Goal: Information Seeking & Learning: Learn about a topic

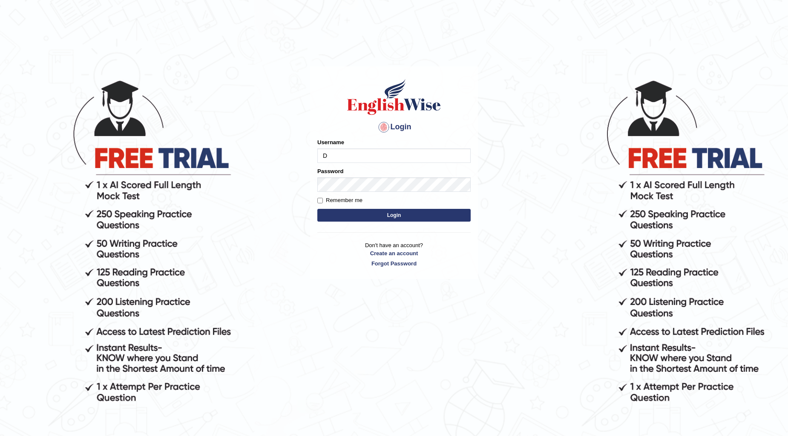
click at [329, 154] on input "D" at bounding box center [393, 156] width 153 height 14
type input "D"
type input "d"
click at [324, 156] on input "Username" at bounding box center [393, 156] width 153 height 14
type input "Drusy"
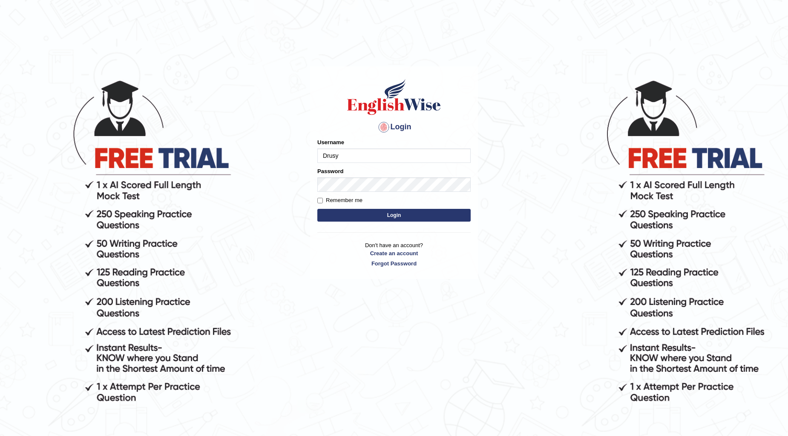
click at [382, 215] on button "Login" at bounding box center [393, 215] width 153 height 13
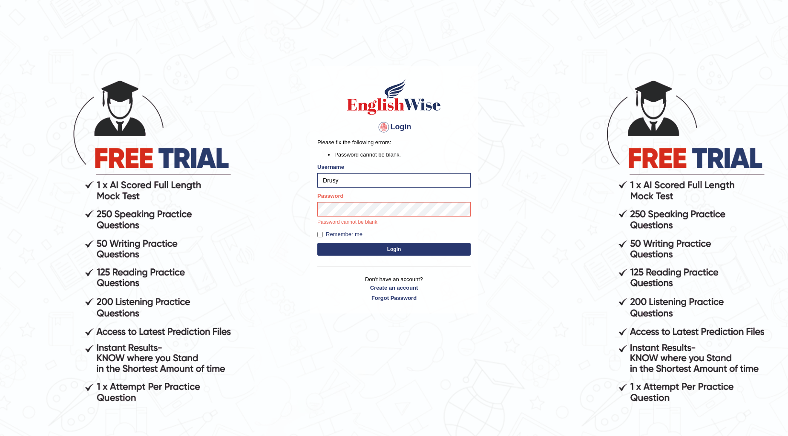
click at [395, 249] on div "Login Please fix the following errors: Password cannot be blank. Username Drusy…" at bounding box center [394, 189] width 168 height 247
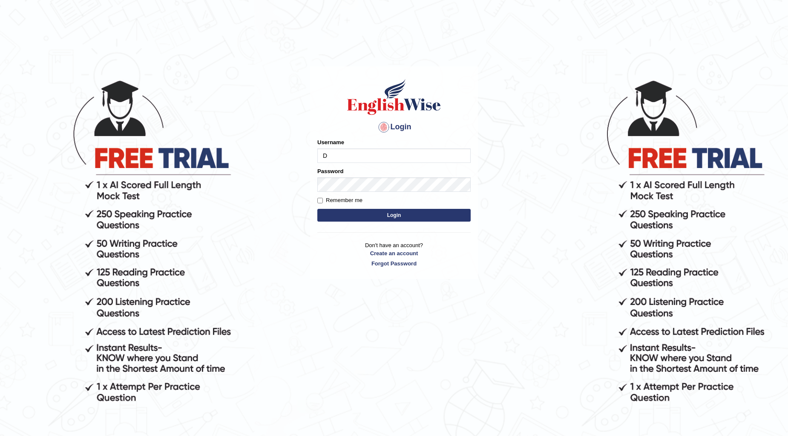
type input "Drusy"
click at [387, 215] on button "Login" at bounding box center [393, 215] width 153 height 13
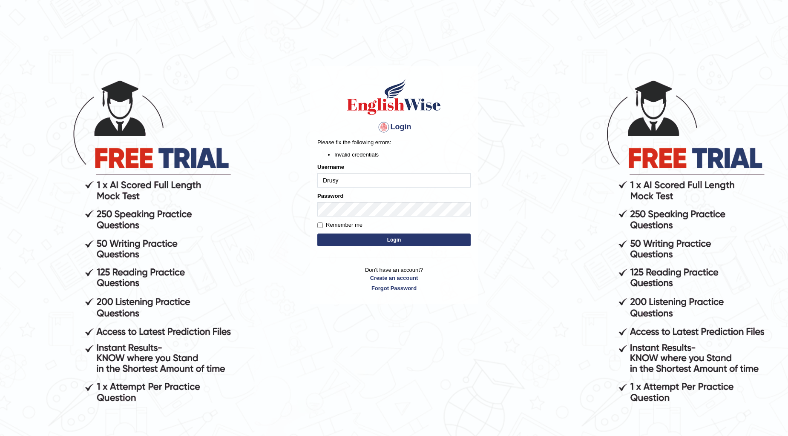
click at [388, 241] on button "Login" at bounding box center [393, 240] width 153 height 13
click at [357, 237] on button "Login" at bounding box center [393, 240] width 153 height 13
click at [356, 181] on input "Drusy" at bounding box center [393, 180] width 153 height 14
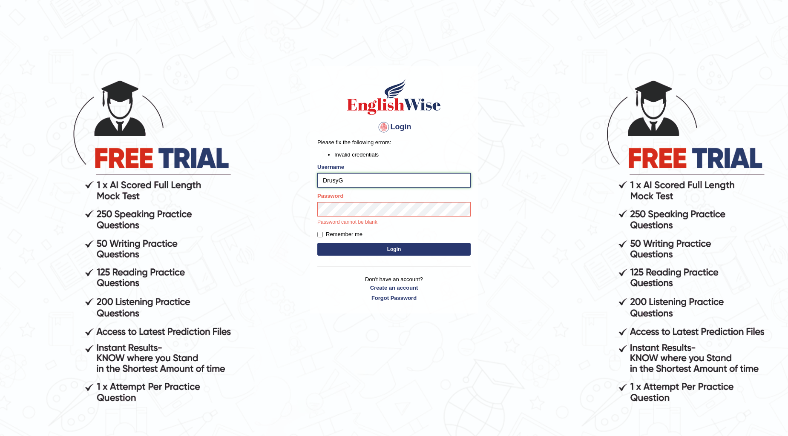
type input "Drusy"
click at [393, 250] on div "Login Please fix the following errors: Invalid credentials Username Drusy Passw…" at bounding box center [394, 189] width 168 height 247
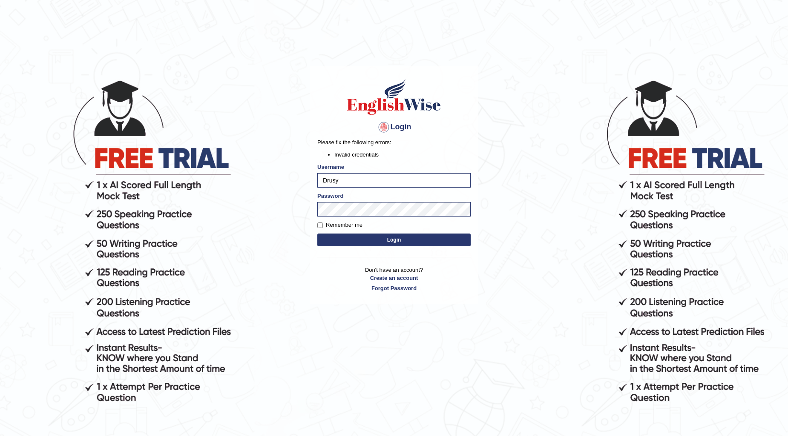
click at [397, 240] on button "Login" at bounding box center [393, 240] width 153 height 13
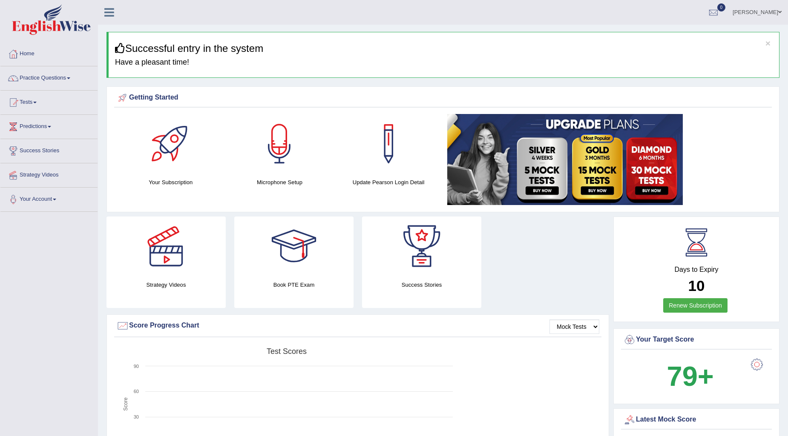
click at [50, 128] on link "Predictions" at bounding box center [48, 125] width 97 height 21
click at [62, 78] on link "Practice Questions" at bounding box center [48, 76] width 97 height 21
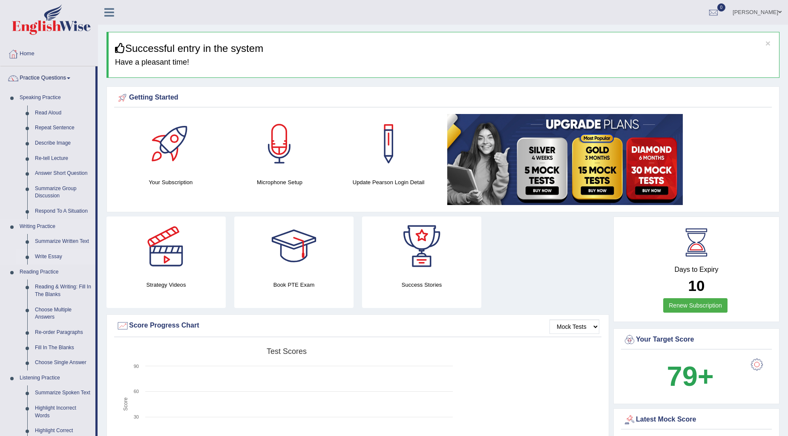
scroll to position [47, 0]
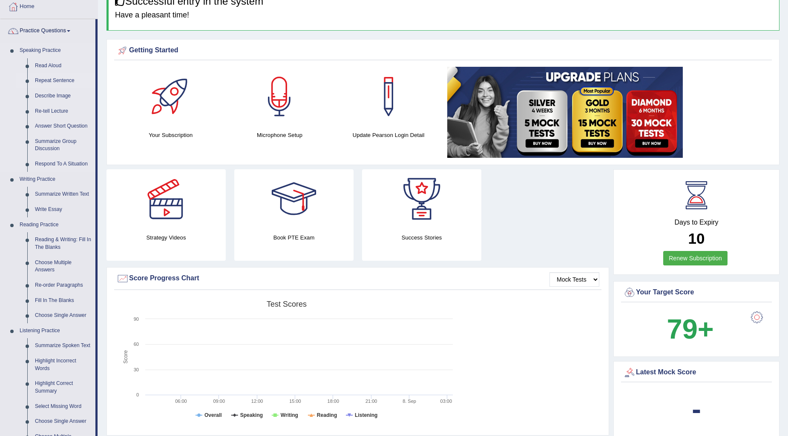
click at [53, 82] on link "Repeat Sentence" at bounding box center [63, 80] width 64 height 15
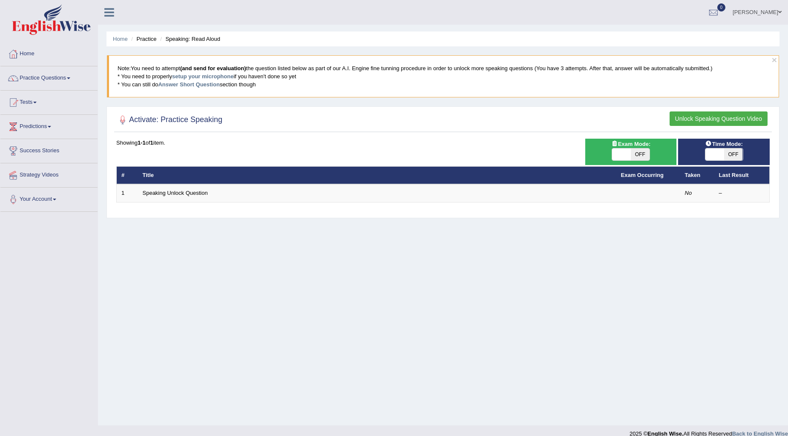
click at [39, 79] on link "Practice Questions" at bounding box center [48, 76] width 97 height 21
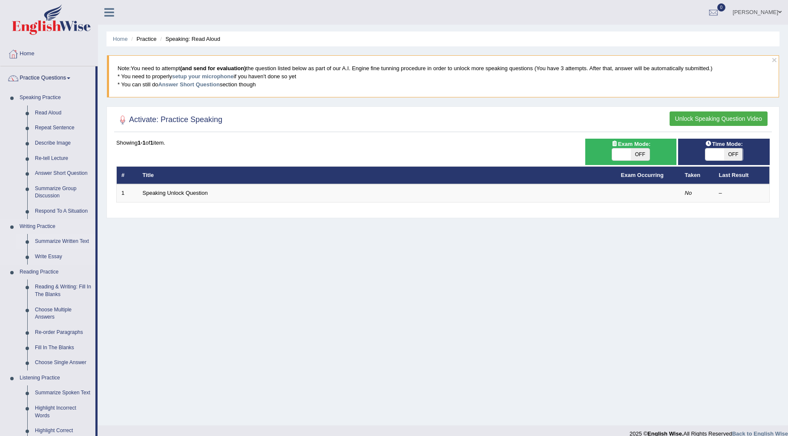
click at [73, 243] on link "Summarize Written Text" at bounding box center [63, 241] width 64 height 15
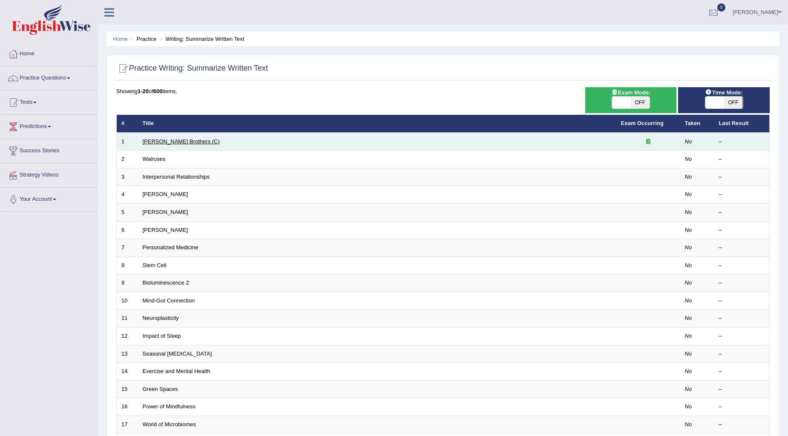
click at [153, 141] on link "[PERSON_NAME] Brothers (C)" at bounding box center [181, 141] width 77 height 6
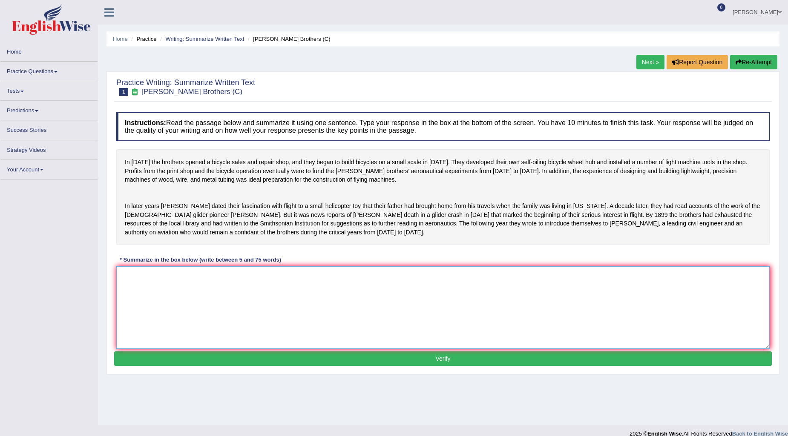
click at [141, 287] on textarea at bounding box center [442, 308] width 653 height 83
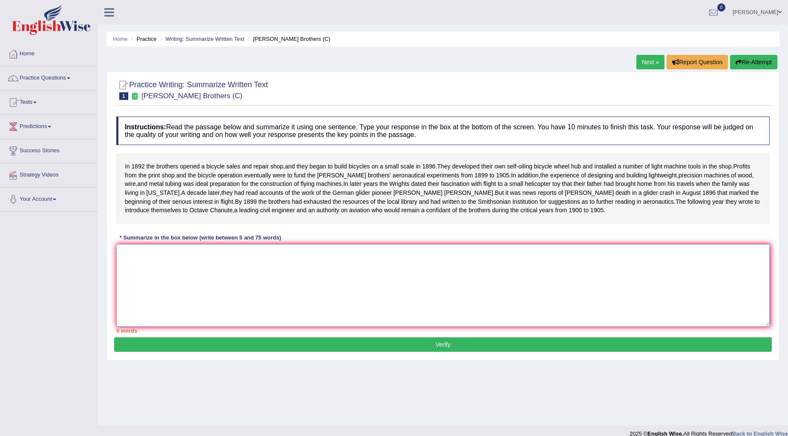
type textarea "i"
type textarea "In 1892 the bo"
click at [128, 273] on textarea at bounding box center [442, 285] width 653 height 83
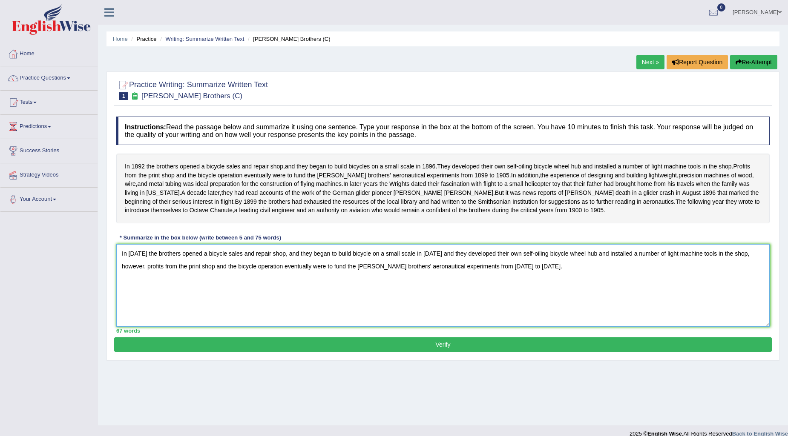
type textarea "In 1892 the brothers opened a bicycle sales and repair shop, and they began to …"
click at [444, 352] on button "Verify" at bounding box center [442, 345] width 657 height 14
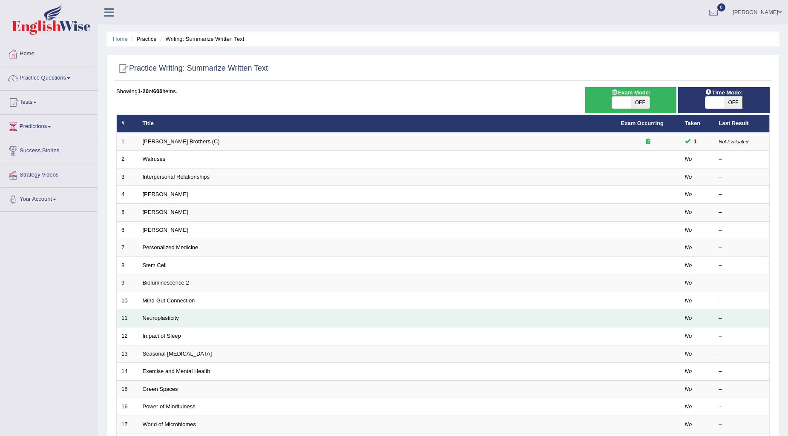
click at [169, 322] on td "Neuroplasticity" at bounding box center [377, 319] width 478 height 18
click at [161, 317] on link "Neuroplasticity" at bounding box center [161, 318] width 36 height 6
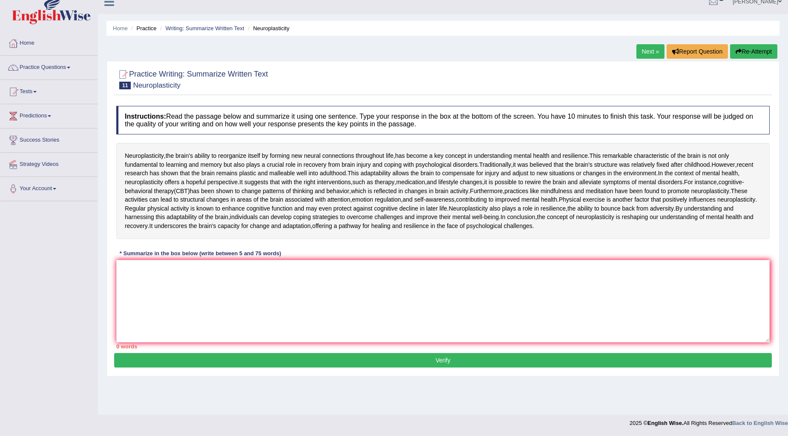
scroll to position [66, 0]
click at [132, 298] on textarea at bounding box center [442, 301] width 653 height 83
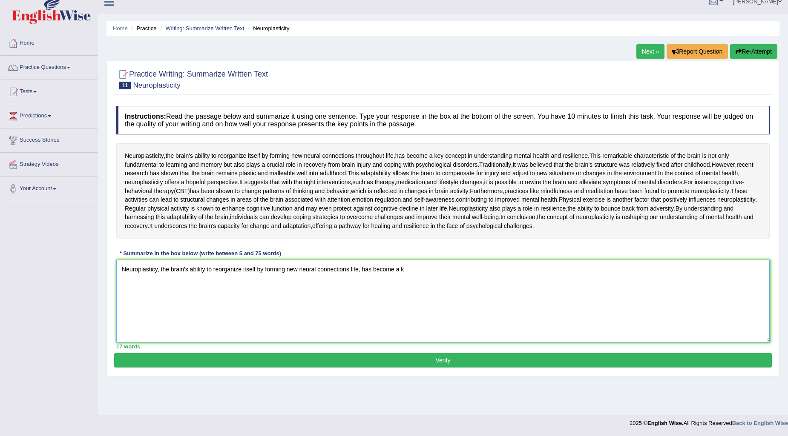
click at [405, 299] on textarea "Neuroplasticy, the brain's ability to reorganize itself by forming new neural c…" at bounding box center [442, 301] width 653 height 83
click at [614, 300] on textarea "Neuroplasticy, the brain's ability to reorganize itself by forming new neural c…" at bounding box center [442, 301] width 653 height 83
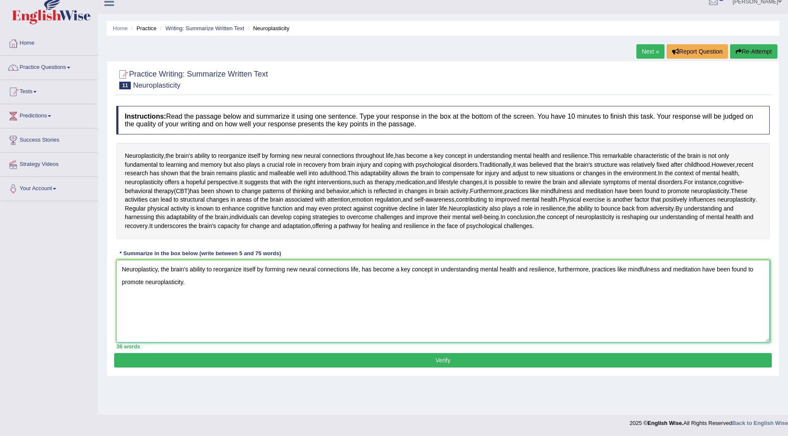
type textarea "Neuroplasticy, the brain's ability to reorganize itself by forming new neural c…"
click at [459, 368] on button "Verify" at bounding box center [442, 360] width 657 height 14
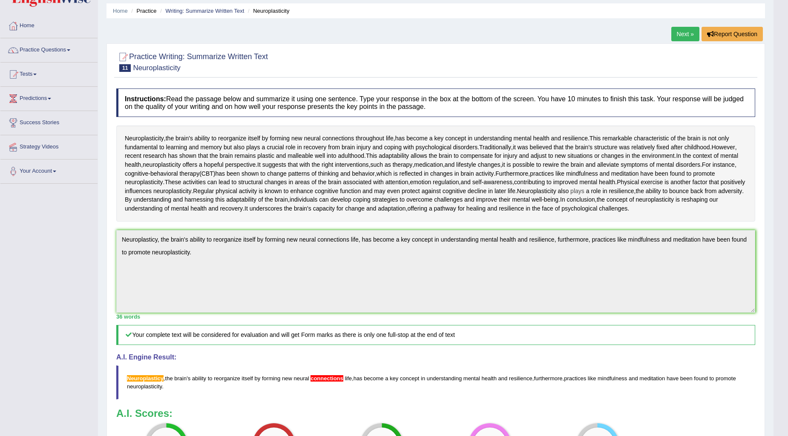
scroll to position [0, 0]
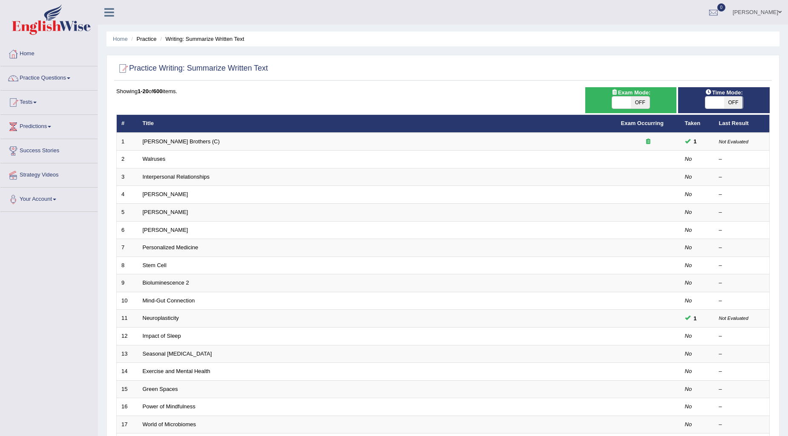
click at [41, 77] on link "Practice Questions" at bounding box center [48, 76] width 97 height 21
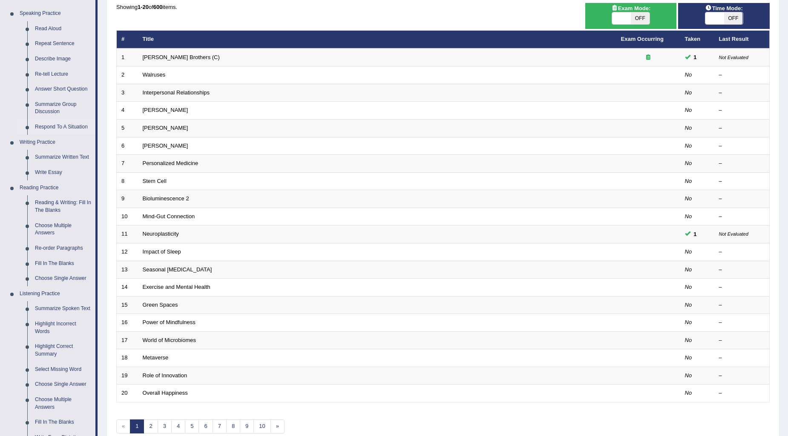
scroll to position [95, 0]
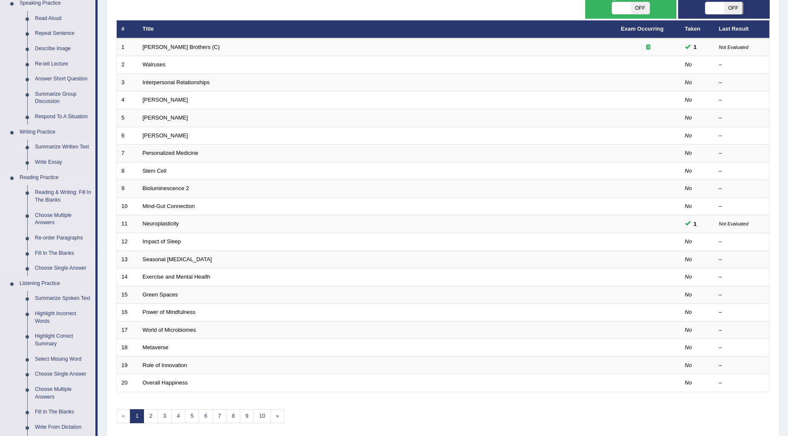
click at [70, 254] on link "Fill In The Blanks" at bounding box center [63, 253] width 64 height 15
click at [57, 252] on link "Fill In The Blanks" at bounding box center [63, 253] width 64 height 15
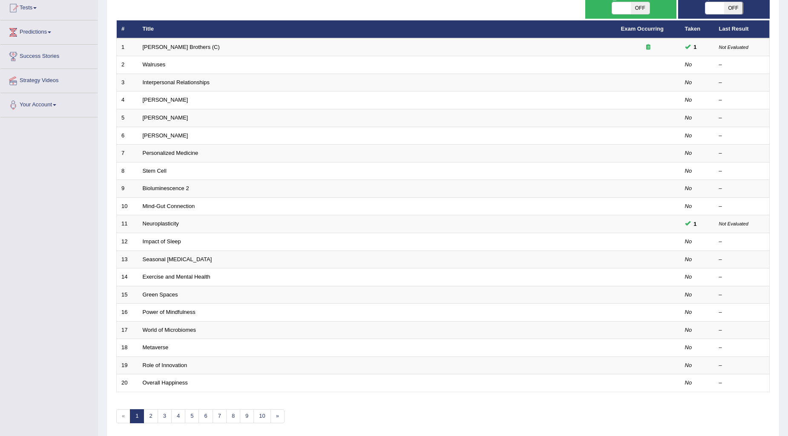
scroll to position [123, 0]
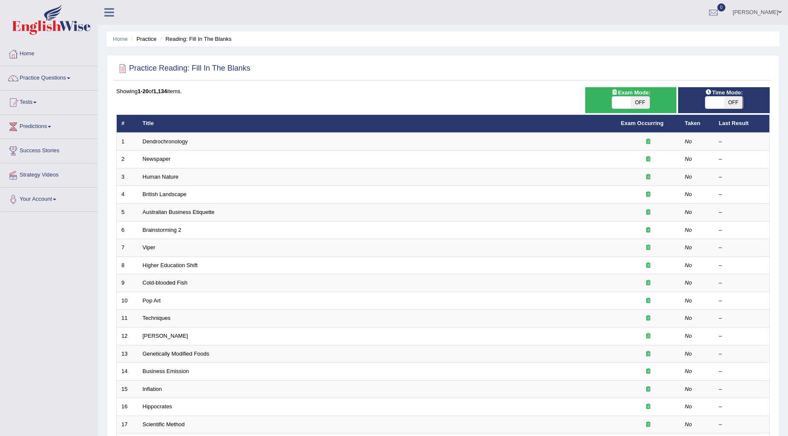
click at [197, 267] on link "Higher Education Shift" at bounding box center [170, 265] width 55 height 6
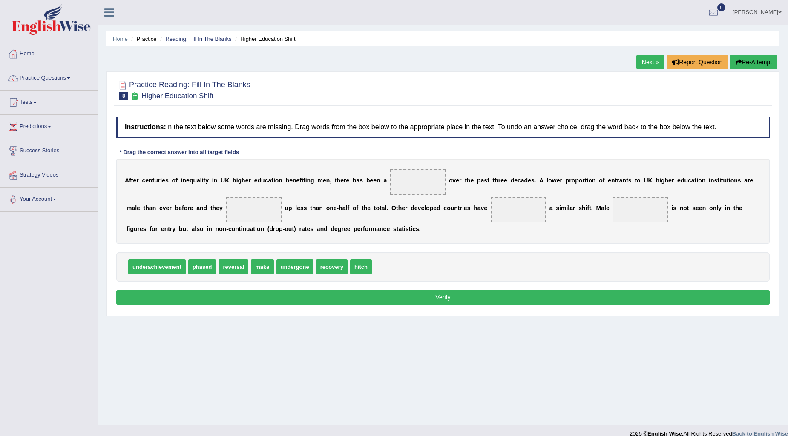
drag, startPoint x: 261, startPoint y: 264, endPoint x: 273, endPoint y: 259, distance: 12.8
drag, startPoint x: 353, startPoint y: 266, endPoint x: 421, endPoint y: 183, distance: 107.1
drag, startPoint x: 270, startPoint y: 267, endPoint x: 252, endPoint y: 209, distance: 60.1
drag, startPoint x: 197, startPoint y: 268, endPoint x: 514, endPoint y: 216, distance: 321.1
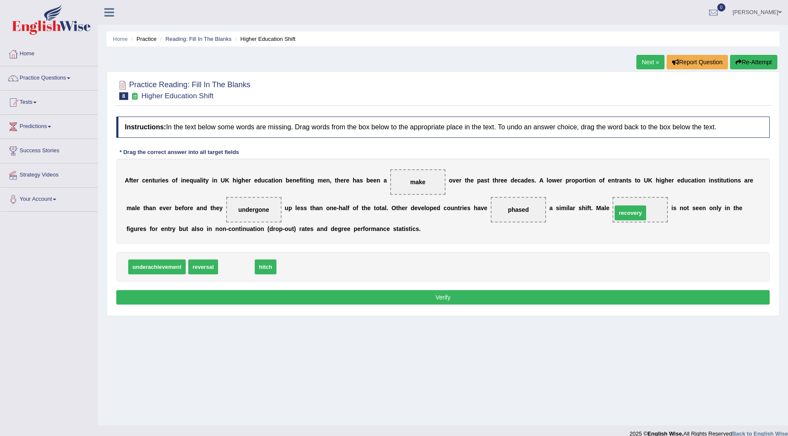
drag, startPoint x: 234, startPoint y: 268, endPoint x: 628, endPoint y: 214, distance: 397.5
click at [424, 296] on button "Verify" at bounding box center [442, 297] width 653 height 14
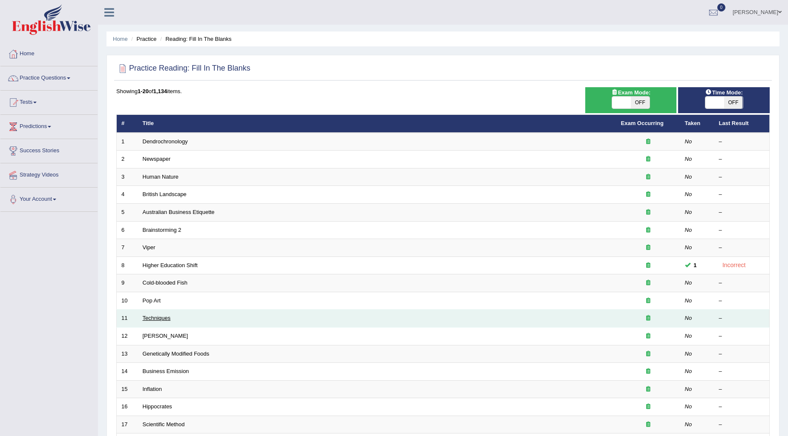
click at [152, 317] on link "Techniques" at bounding box center [157, 318] width 28 height 6
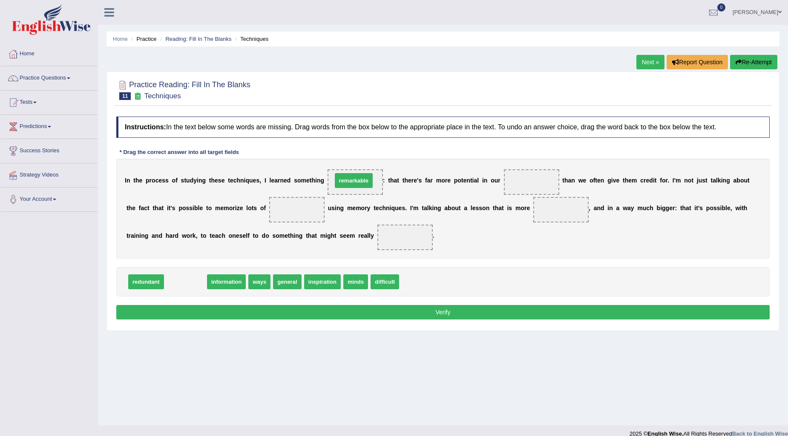
drag, startPoint x: 188, startPoint y: 282, endPoint x: 356, endPoint y: 181, distance: 196.3
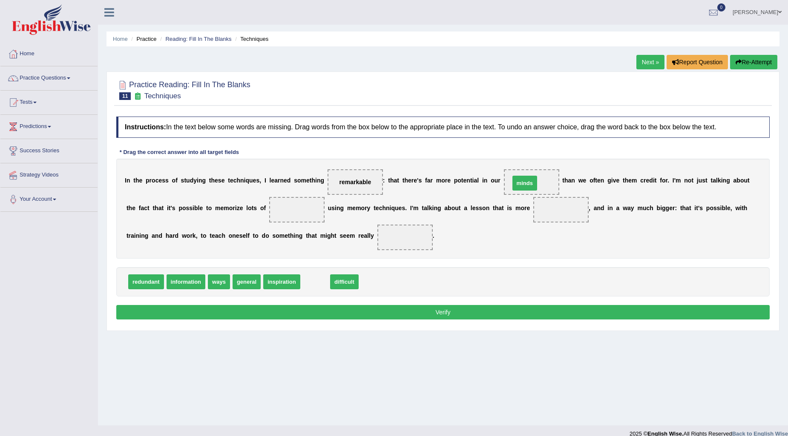
drag, startPoint x: 313, startPoint y: 284, endPoint x: 523, endPoint y: 185, distance: 231.6
drag, startPoint x: 181, startPoint y: 284, endPoint x: 290, endPoint y: 212, distance: 130.6
drag, startPoint x: 272, startPoint y: 279, endPoint x: 552, endPoint y: 207, distance: 288.8
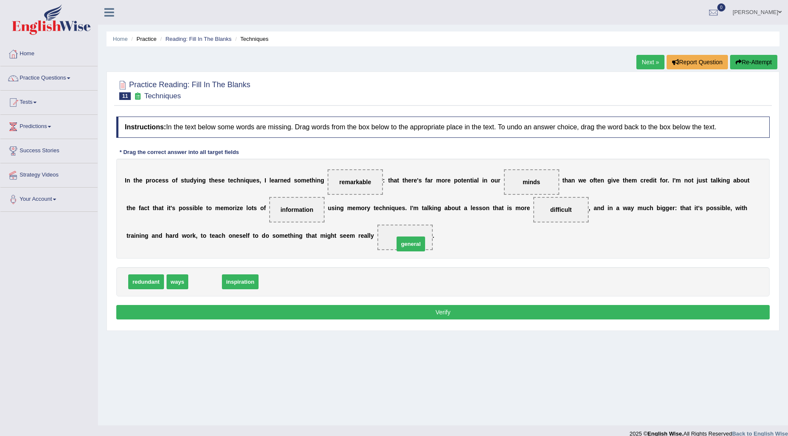
drag, startPoint x: 197, startPoint y: 282, endPoint x: 403, endPoint y: 244, distance: 209.1
click at [430, 307] on button "Verify" at bounding box center [442, 312] width 653 height 14
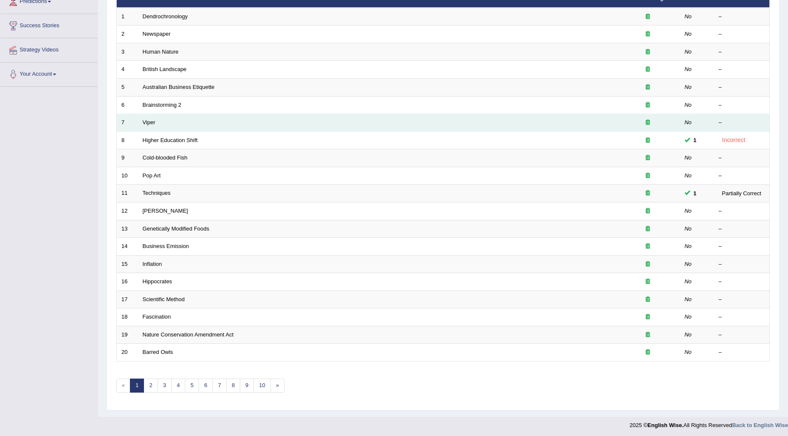
scroll to position [127, 0]
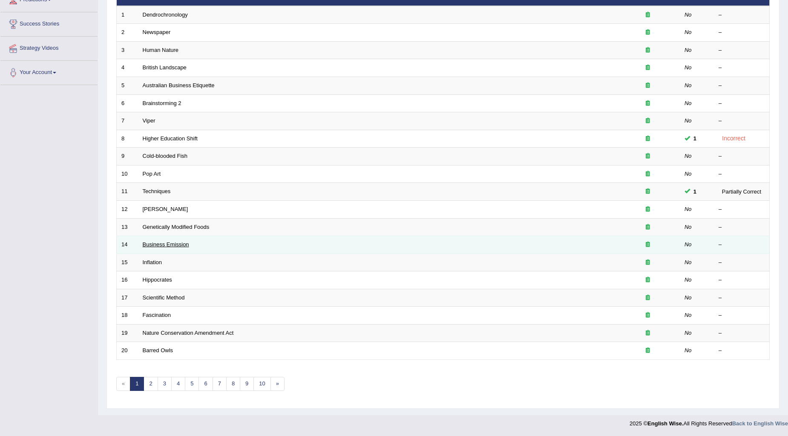
click at [177, 244] on link "Business Emission" at bounding box center [166, 244] width 46 height 6
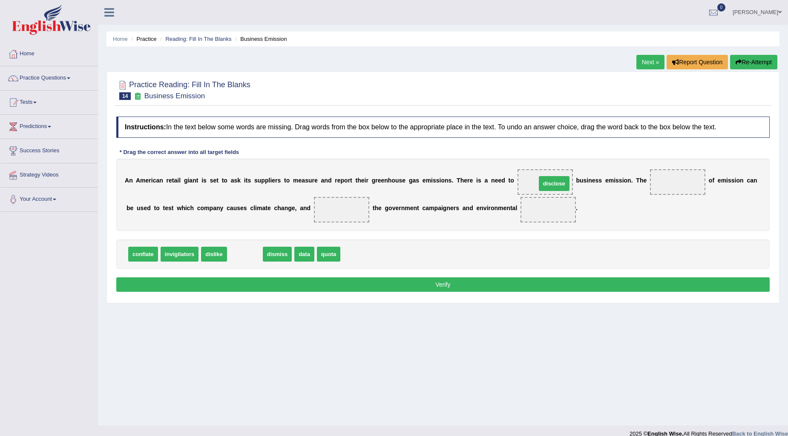
drag, startPoint x: 250, startPoint y: 260, endPoint x: 559, endPoint y: 189, distance: 317.1
drag, startPoint x: 274, startPoint y: 253, endPoint x: 684, endPoint y: 186, distance: 415.6
drag, startPoint x: 245, startPoint y: 254, endPoint x: 337, endPoint y: 209, distance: 102.1
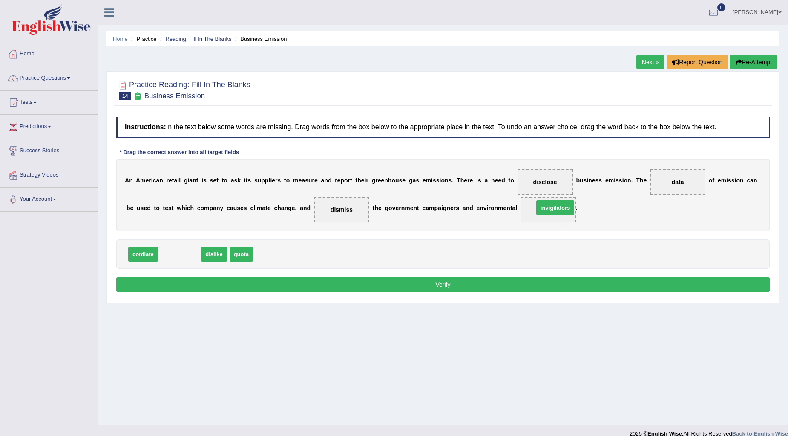
drag, startPoint x: 179, startPoint y: 258, endPoint x: 554, endPoint y: 211, distance: 378.4
click at [450, 283] on button "Verify" at bounding box center [442, 285] width 653 height 14
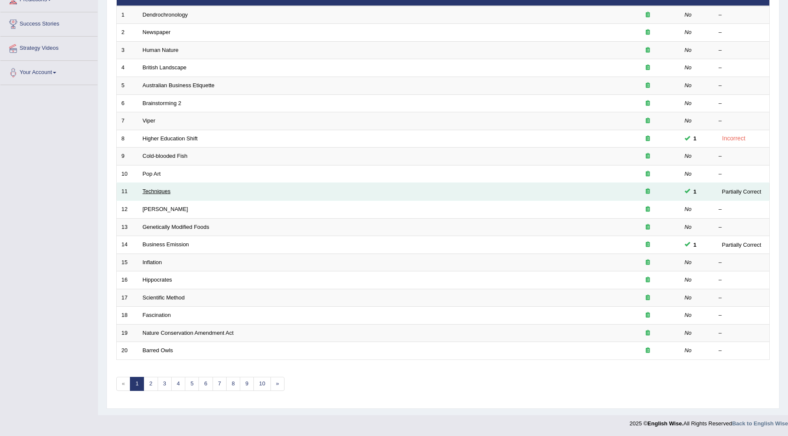
click at [155, 189] on link "Techniques" at bounding box center [157, 191] width 28 height 6
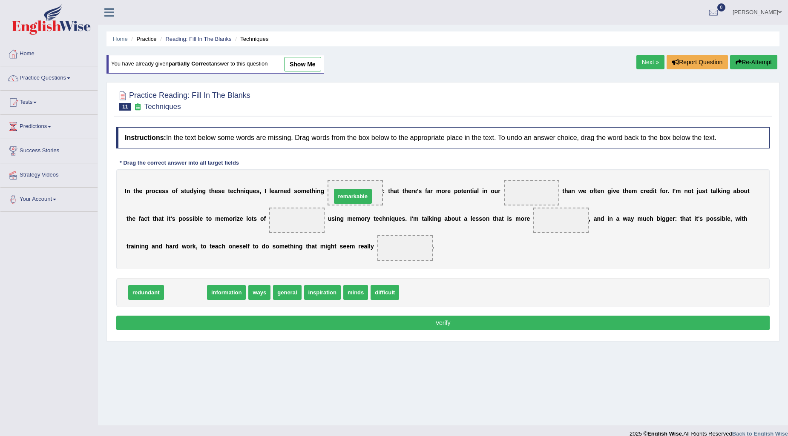
drag, startPoint x: 183, startPoint y: 295, endPoint x: 351, endPoint y: 198, distance: 193.8
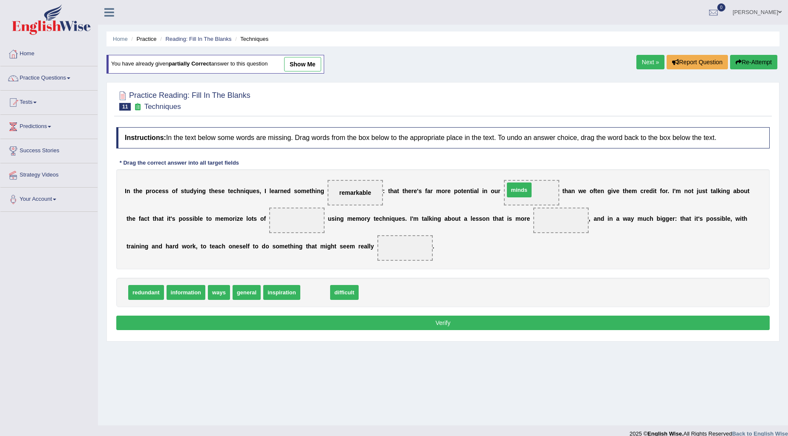
drag, startPoint x: 317, startPoint y: 295, endPoint x: 521, endPoint y: 193, distance: 228.3
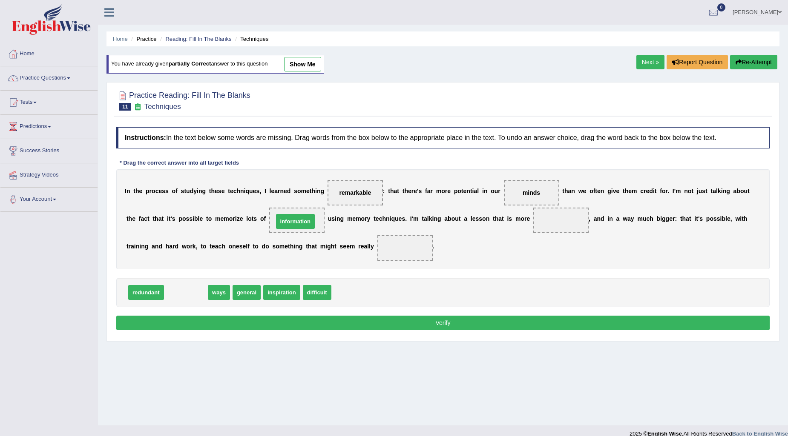
drag, startPoint x: 168, startPoint y: 290, endPoint x: 277, endPoint y: 219, distance: 130.5
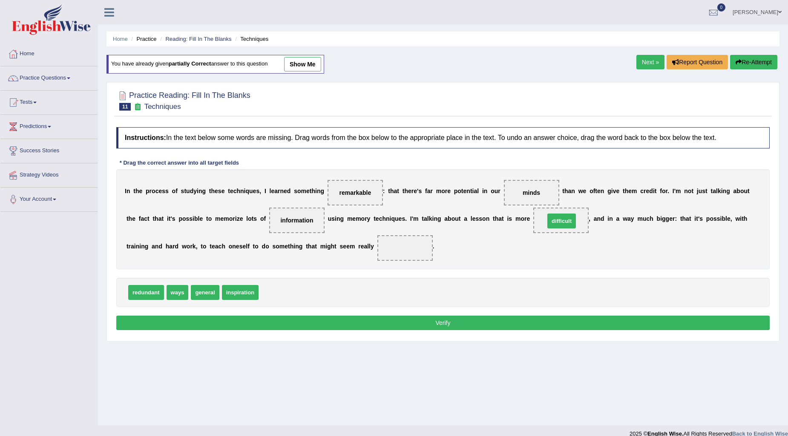
drag, startPoint x: 272, startPoint y: 295, endPoint x: 558, endPoint y: 224, distance: 294.9
drag, startPoint x: 556, startPoint y: 221, endPoint x: 277, endPoint y: 287, distance: 287.2
drag, startPoint x: 201, startPoint y: 292, endPoint x: 555, endPoint y: 211, distance: 362.4
drag, startPoint x: 269, startPoint y: 296, endPoint x: 534, endPoint y: 199, distance: 282.5
drag, startPoint x: 242, startPoint y: 294, endPoint x: 407, endPoint y: 255, distance: 170.1
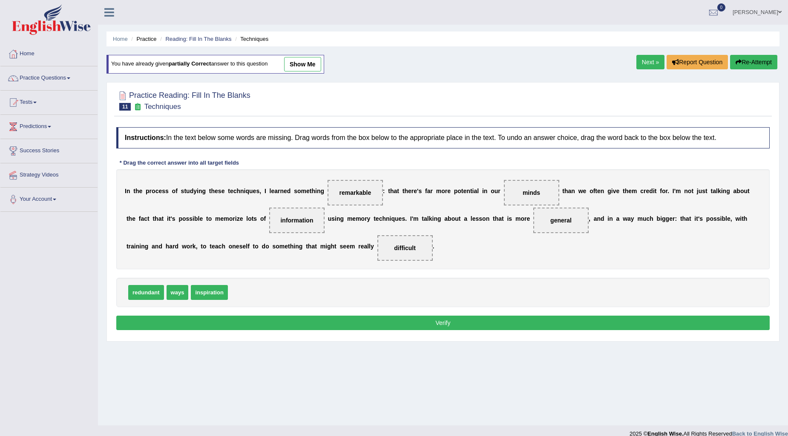
click at [433, 322] on button "Verify" at bounding box center [442, 323] width 653 height 14
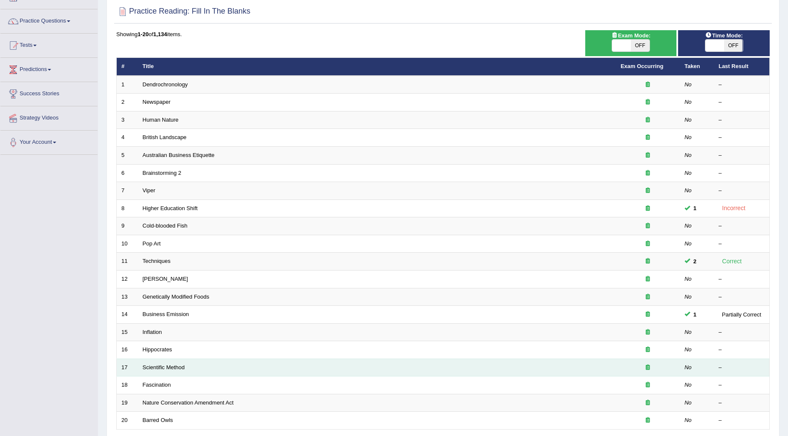
scroll to position [127, 0]
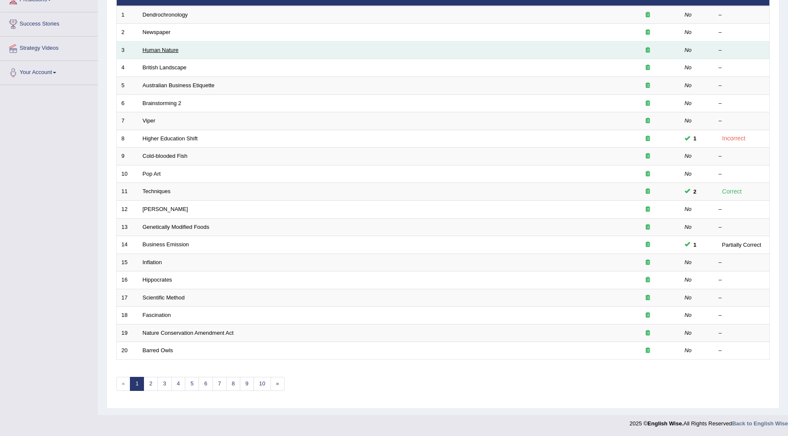
click at [177, 50] on link "Human Nature" at bounding box center [161, 50] width 36 height 6
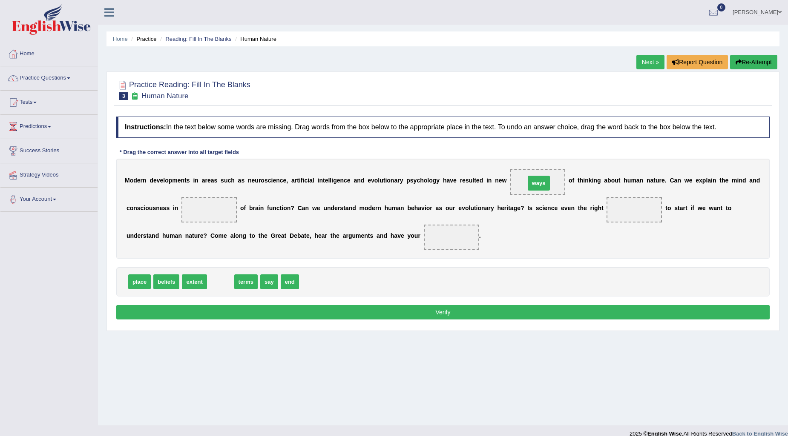
drag, startPoint x: 218, startPoint y: 283, endPoint x: 536, endPoint y: 184, distance: 333.0
drag, startPoint x: 516, startPoint y: 178, endPoint x: 518, endPoint y: 168, distance: 10.3
click at [430, 252] on div "M o d e r n d e v e l o p m e n t s i n a r e a s s u c h a s n e u r o s c i e…" at bounding box center [442, 209] width 653 height 100
drag, startPoint x: 535, startPoint y: 182, endPoint x: 278, endPoint y: 283, distance: 275.9
drag, startPoint x: 220, startPoint y: 283, endPoint x: 525, endPoint y: 188, distance: 319.7
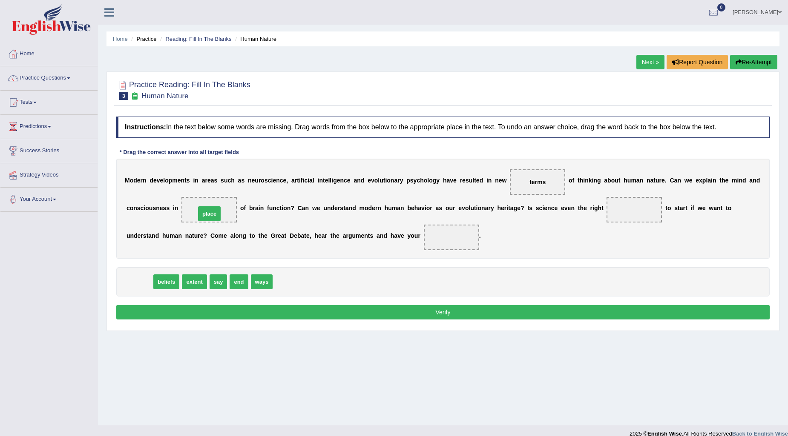
drag, startPoint x: 135, startPoint y: 277, endPoint x: 206, endPoint y: 205, distance: 101.2
drag, startPoint x: 238, startPoint y: 284, endPoint x: 644, endPoint y: 212, distance: 412.0
drag, startPoint x: 138, startPoint y: 281, endPoint x: 445, endPoint y: 241, distance: 309.2
click at [440, 312] on button "Verify" at bounding box center [442, 312] width 653 height 14
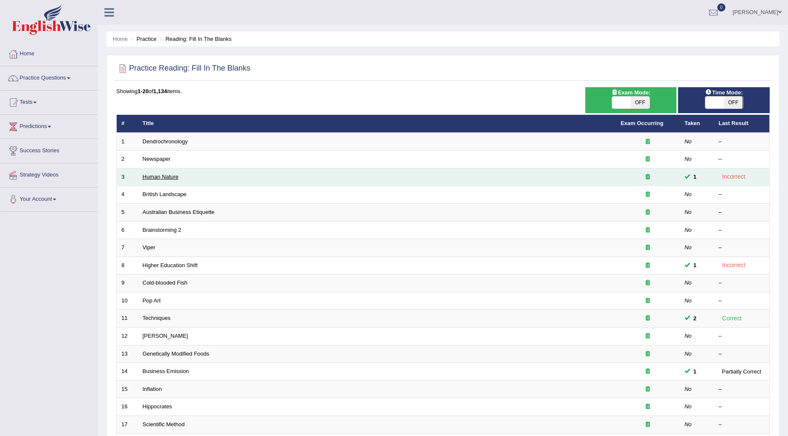
click at [167, 179] on link "Human Nature" at bounding box center [161, 177] width 36 height 6
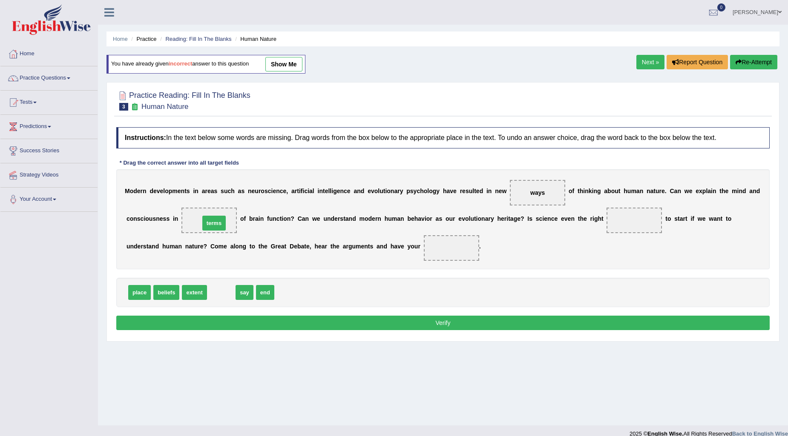
drag, startPoint x: 214, startPoint y: 296, endPoint x: 207, endPoint y: 227, distance: 69.8
drag, startPoint x: 188, startPoint y: 293, endPoint x: 640, endPoint y: 218, distance: 457.8
drag, startPoint x: 190, startPoint y: 296, endPoint x: 459, endPoint y: 255, distance: 271.3
click at [419, 325] on button "Verify" at bounding box center [442, 323] width 653 height 14
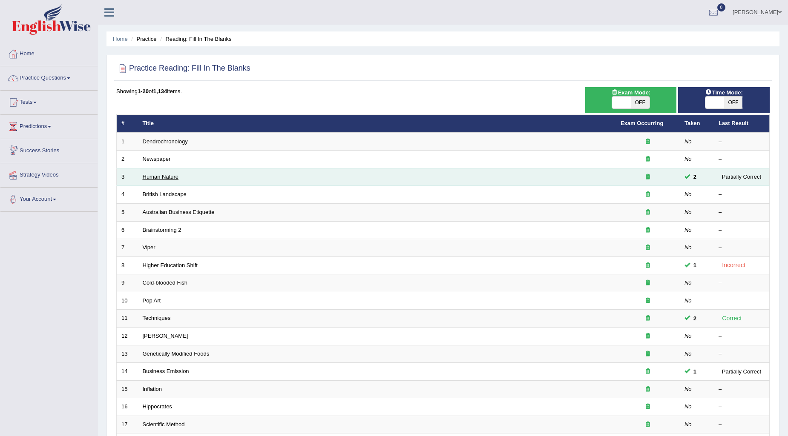
click at [155, 176] on link "Human Nature" at bounding box center [161, 177] width 36 height 6
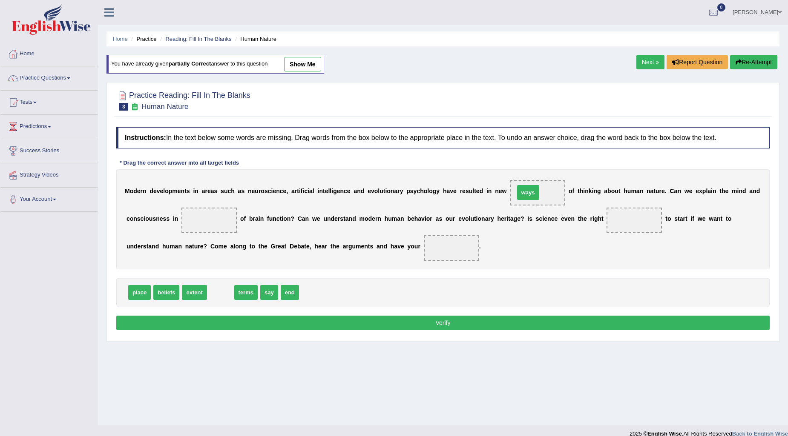
drag, startPoint x: 226, startPoint y: 293, endPoint x: 533, endPoint y: 193, distance: 323.3
drag, startPoint x: 215, startPoint y: 295, endPoint x: 206, endPoint y: 225, distance: 70.3
drag, startPoint x: 205, startPoint y: 221, endPoint x: 639, endPoint y: 227, distance: 433.5
drag, startPoint x: 632, startPoint y: 221, endPoint x: 199, endPoint y: 224, distance: 433.4
drag, startPoint x: 218, startPoint y: 292, endPoint x: 462, endPoint y: 252, distance: 247.2
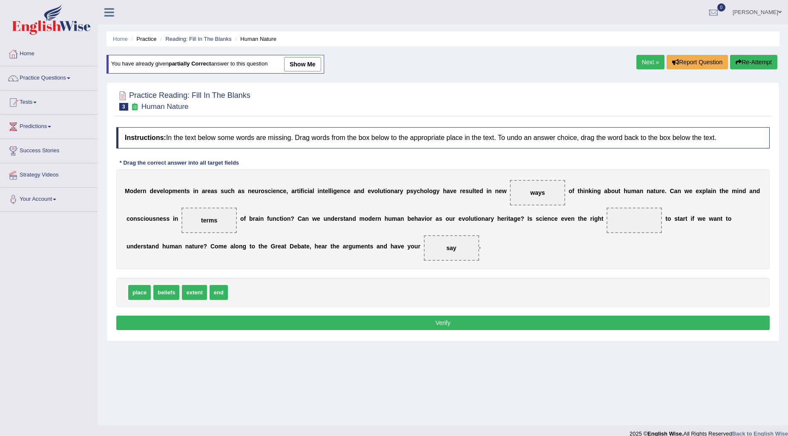
click at [439, 321] on button "Verify" at bounding box center [442, 323] width 653 height 14
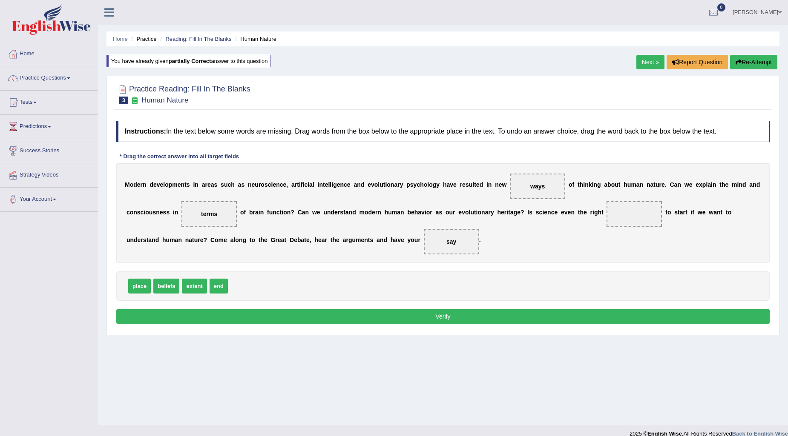
click at [439, 321] on button "Verify" at bounding box center [442, 317] width 653 height 14
drag, startPoint x: 164, startPoint y: 284, endPoint x: 545, endPoint y: 272, distance: 381.3
drag, startPoint x: 218, startPoint y: 288, endPoint x: 638, endPoint y: 224, distance: 424.2
click at [446, 314] on button "Verify" at bounding box center [442, 317] width 653 height 14
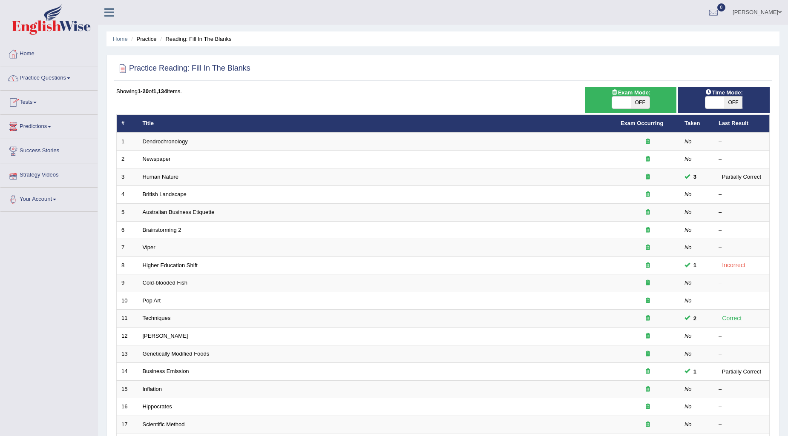
click at [41, 77] on link "Practice Questions" at bounding box center [48, 76] width 97 height 21
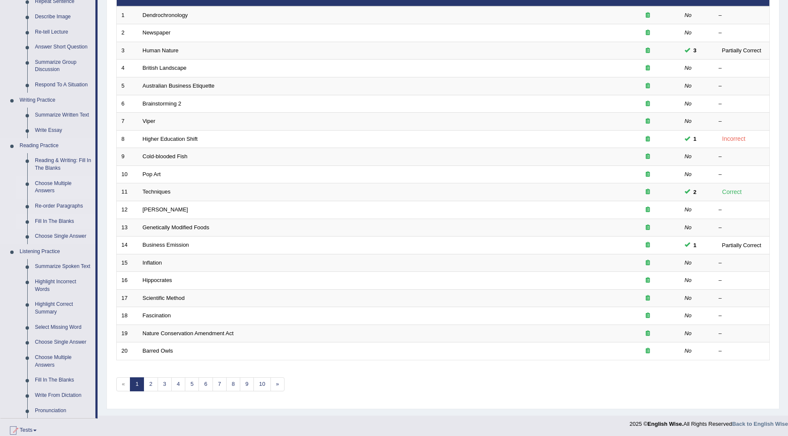
scroll to position [142, 0]
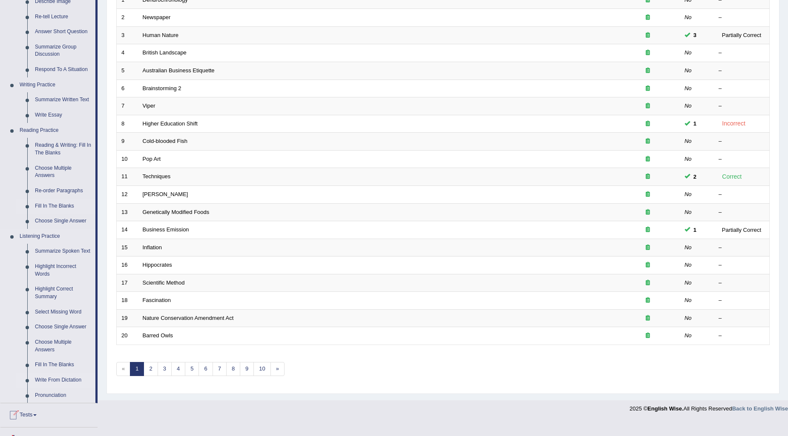
click at [58, 379] on link "Write From Dictation" at bounding box center [63, 380] width 64 height 15
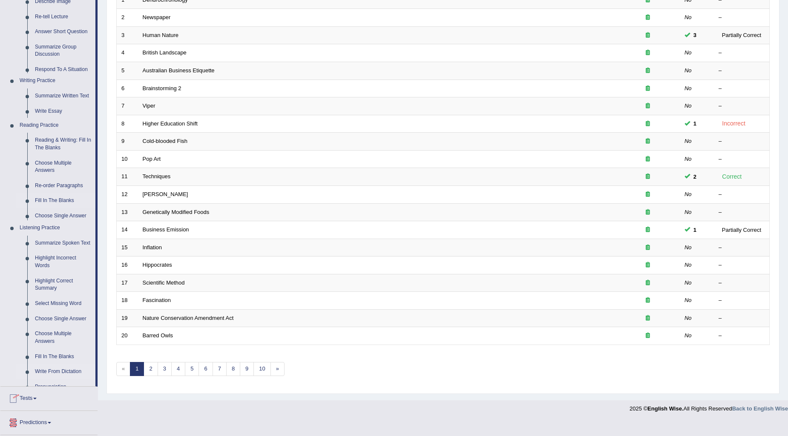
scroll to position [127, 0]
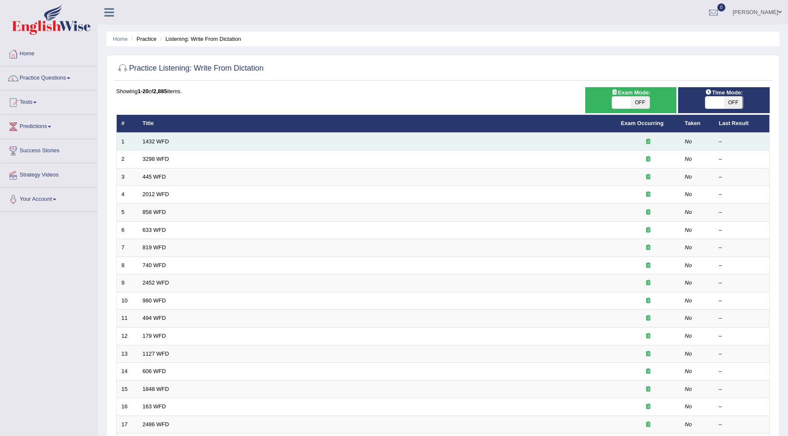
click at [182, 143] on td "1432 WFD" at bounding box center [377, 142] width 478 height 18
click at [159, 138] on link "1432 WFD" at bounding box center [156, 141] width 26 height 6
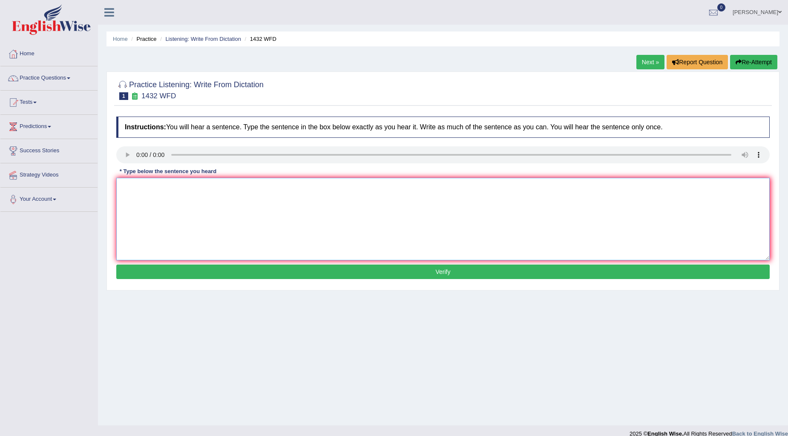
click at [133, 207] on textarea at bounding box center [442, 219] width 653 height 83
click at [123, 195] on textarea at bounding box center [442, 219] width 653 height 83
type textarea "m"
click at [212, 190] on textarea "Most physical activities help" at bounding box center [442, 219] width 653 height 83
type textarea "Most physical activities is venificity to your health."
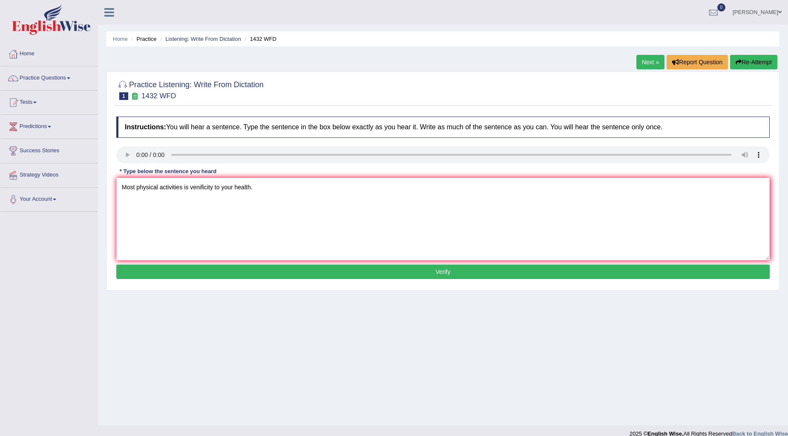
click at [427, 272] on button "Verify" at bounding box center [442, 272] width 653 height 14
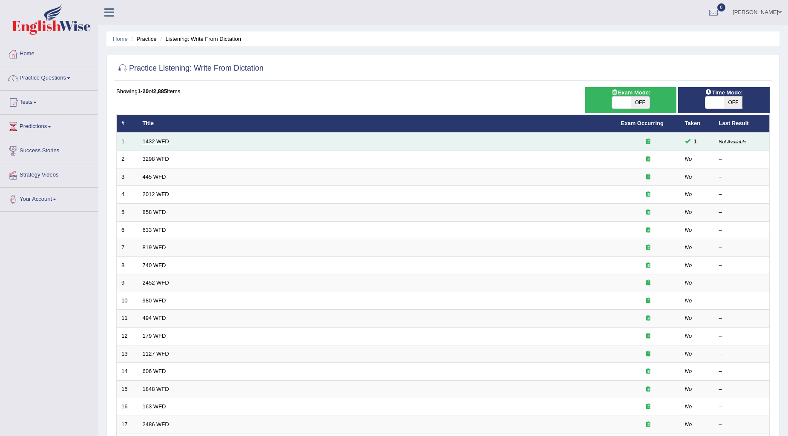
click at [154, 141] on link "1432 WFD" at bounding box center [156, 141] width 26 height 6
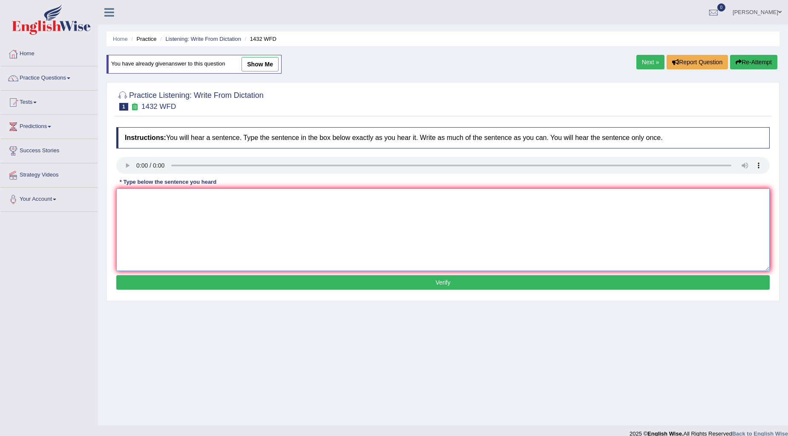
click at [123, 199] on textarea at bounding box center [442, 230] width 653 height 83
type textarea "More physical activity is benificial to your health."
click at [451, 283] on button "Verify" at bounding box center [442, 282] width 653 height 14
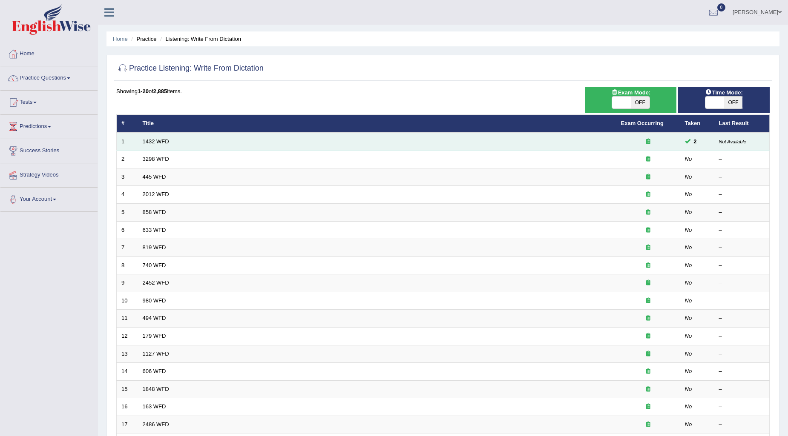
click at [167, 141] on link "1432 WFD" at bounding box center [156, 141] width 26 height 6
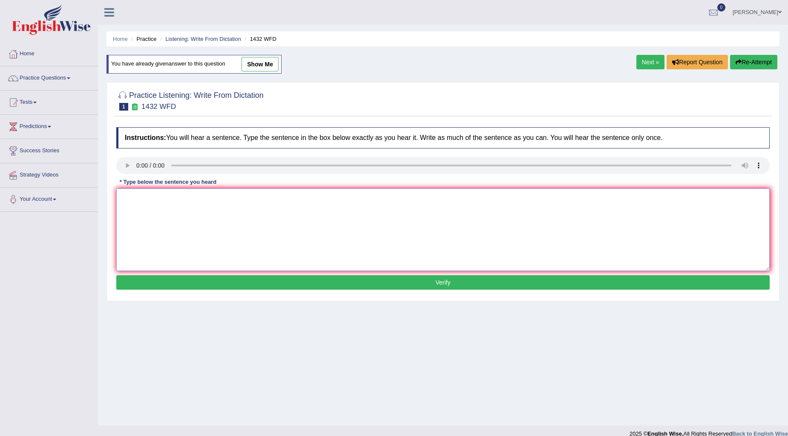
click at [128, 200] on textarea at bounding box center [442, 230] width 653 height 83
click at [149, 212] on textarea at bounding box center [442, 230] width 653 height 83
type textarea "More physical activity is beneficial to your health."
click at [435, 282] on button "Verify" at bounding box center [442, 282] width 653 height 14
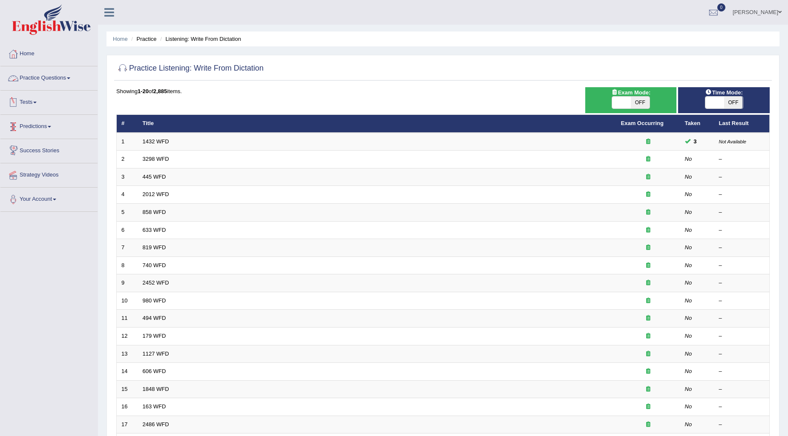
click at [39, 75] on link "Practice Questions" at bounding box center [48, 76] width 97 height 21
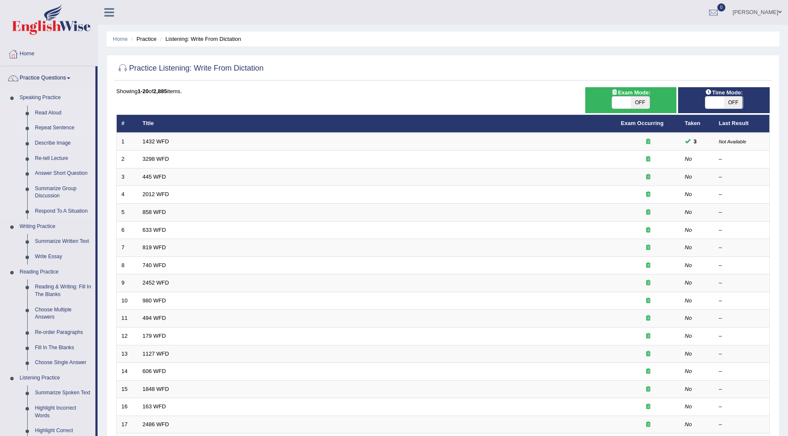
click at [57, 129] on link "Repeat Sentence" at bounding box center [63, 127] width 64 height 15
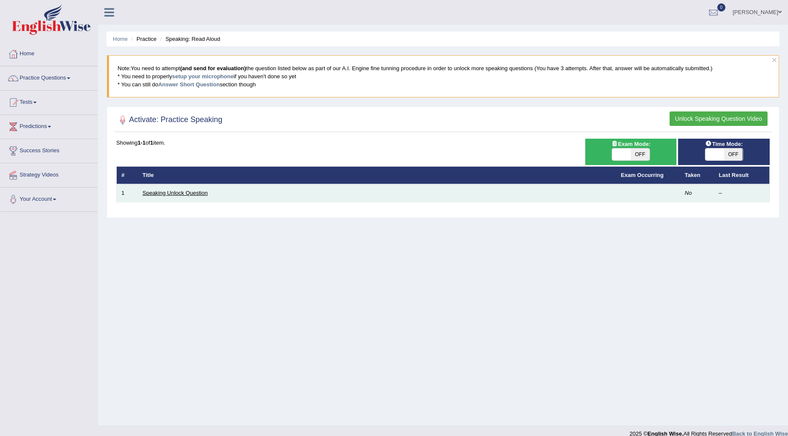
click at [160, 190] on link "Speaking Unlock Question" at bounding box center [175, 193] width 65 height 6
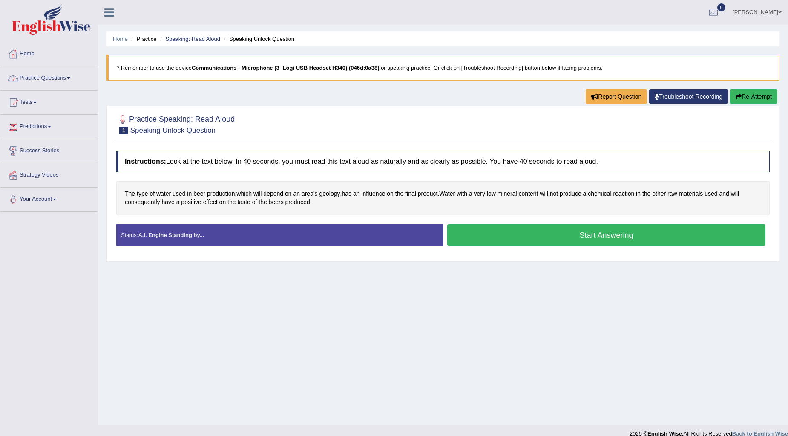
click at [26, 75] on link "Practice Questions" at bounding box center [48, 76] width 97 height 21
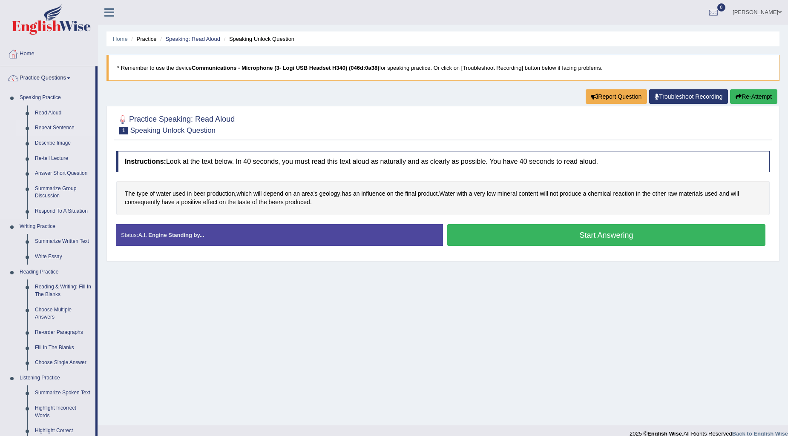
click at [61, 125] on link "Repeat Sentence" at bounding box center [63, 127] width 64 height 15
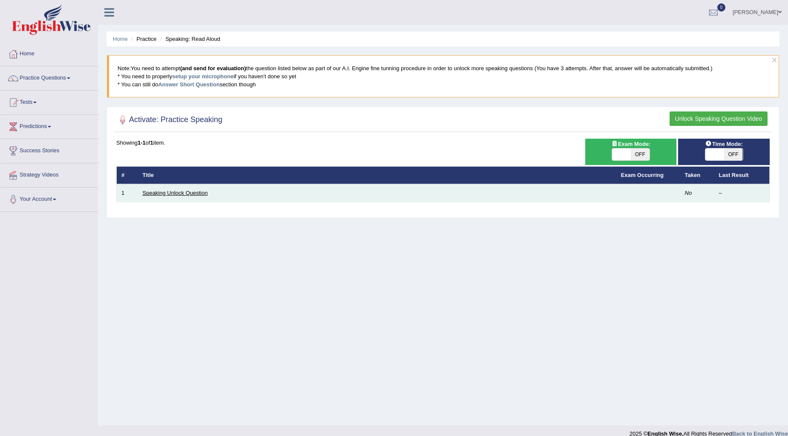
click at [157, 194] on link "Speaking Unlock Question" at bounding box center [175, 193] width 65 height 6
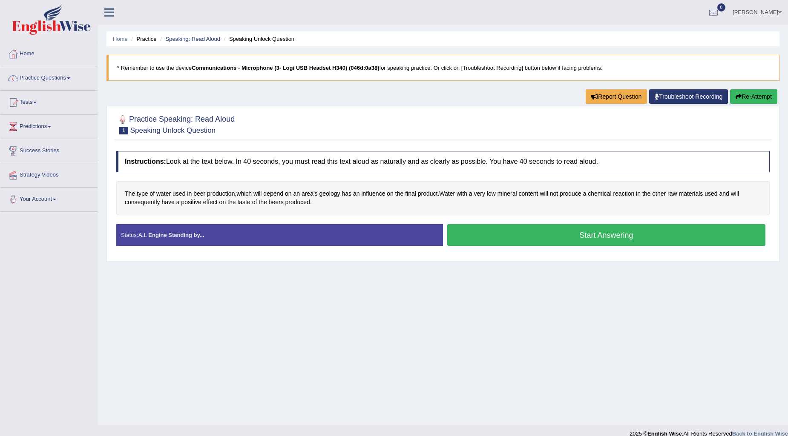
click at [163, 234] on strong "A.I. Engine Standing by..." at bounding box center [171, 235] width 66 height 6
click at [492, 236] on button "Start Answering" at bounding box center [606, 235] width 318 height 22
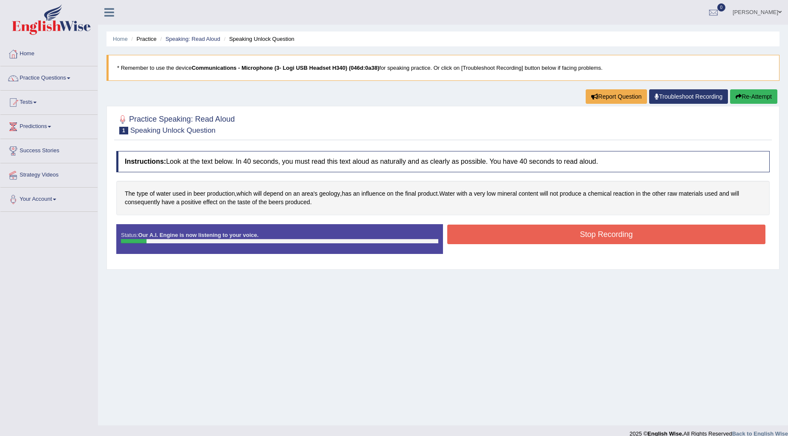
click at [513, 230] on button "Stop Recording" at bounding box center [606, 235] width 318 height 20
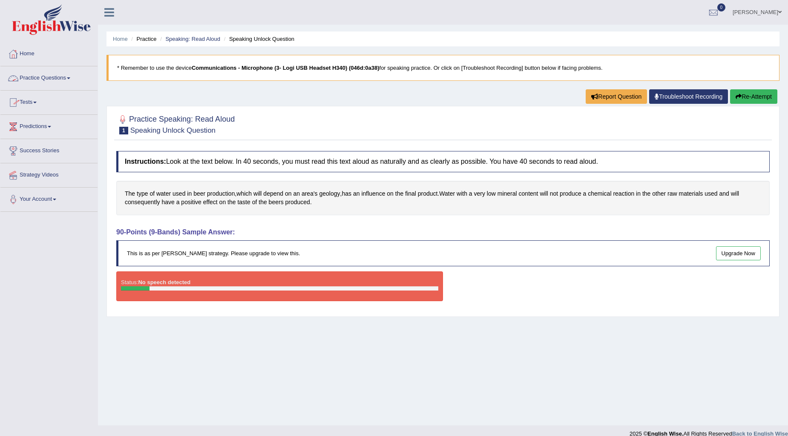
click at [52, 80] on link "Practice Questions" at bounding box center [48, 76] width 97 height 21
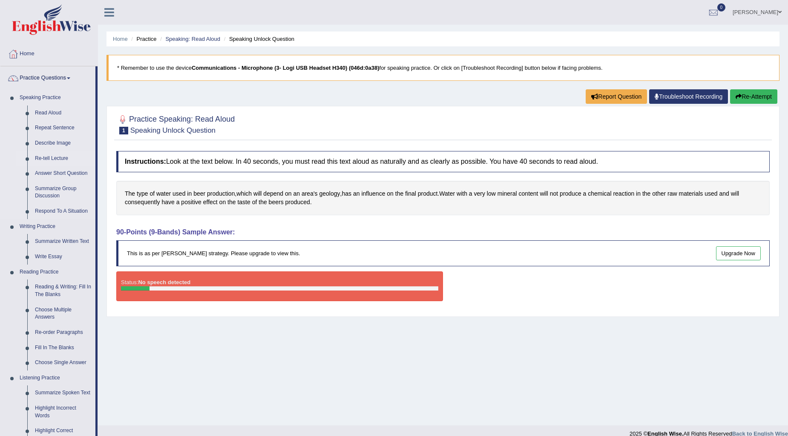
click at [65, 157] on link "Re-tell Lecture" at bounding box center [63, 158] width 64 height 15
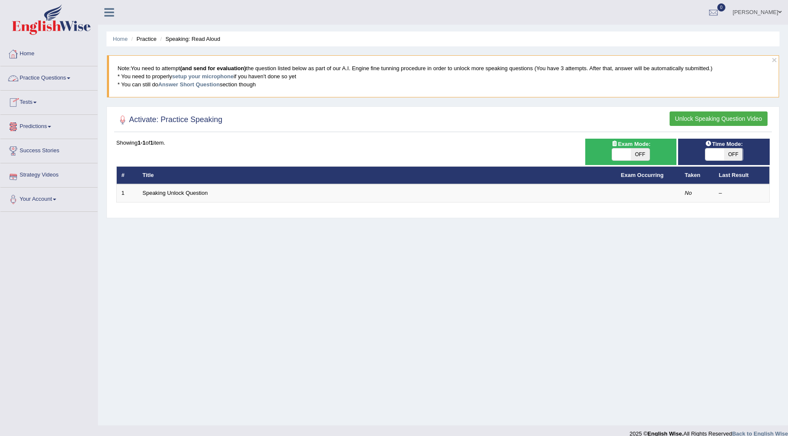
click at [47, 76] on link "Practice Questions" at bounding box center [48, 76] width 97 height 21
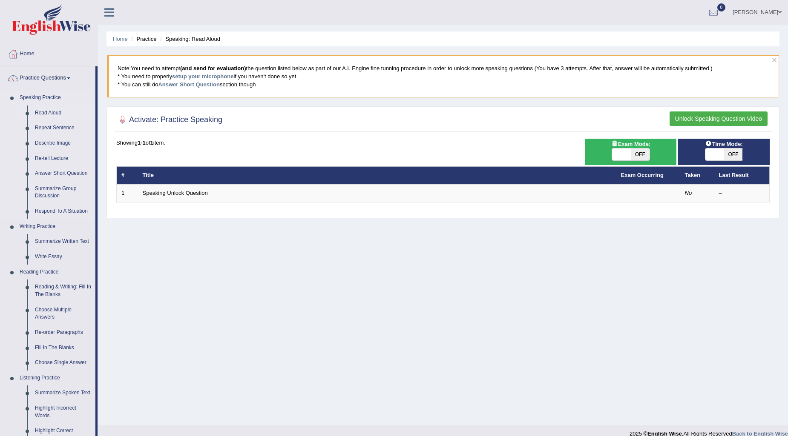
click at [48, 114] on link "Read Aloud" at bounding box center [63, 113] width 64 height 15
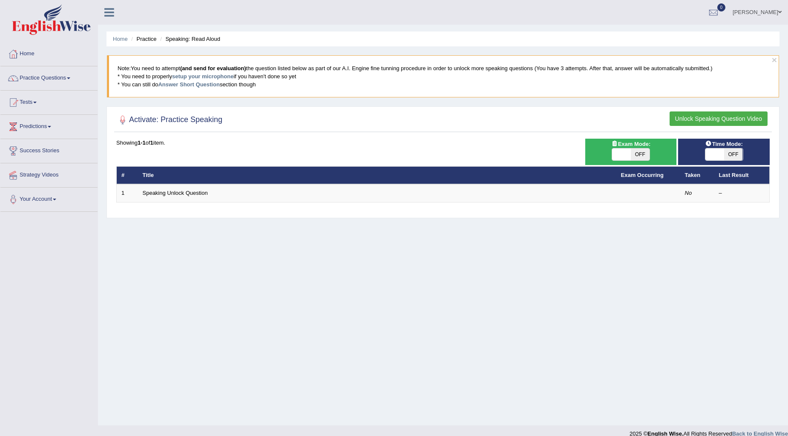
click at [720, 120] on button "Unlock Speaking Question Video" at bounding box center [718, 119] width 98 height 14
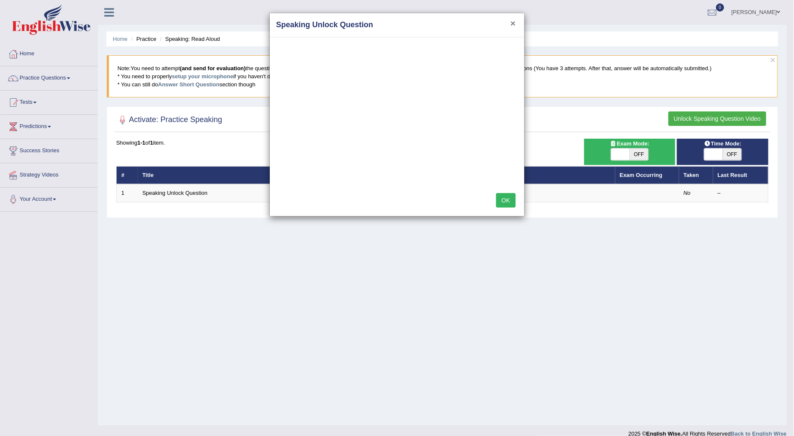
click at [513, 20] on button "×" at bounding box center [513, 23] width 5 height 9
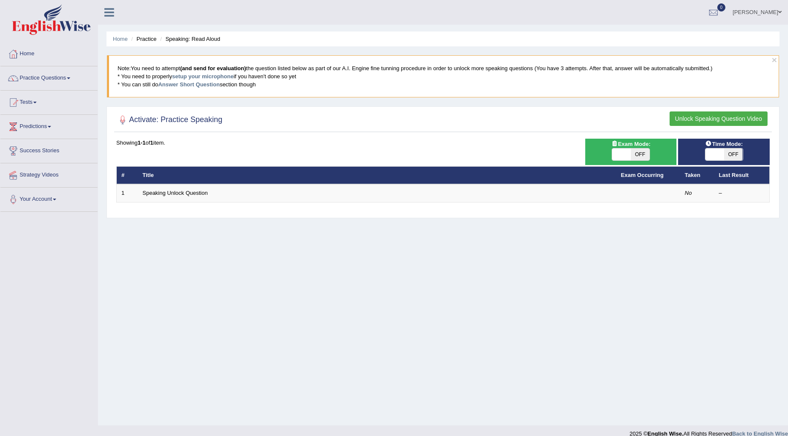
click at [637, 150] on span "OFF" at bounding box center [640, 155] width 19 height 12
checkbox input "true"
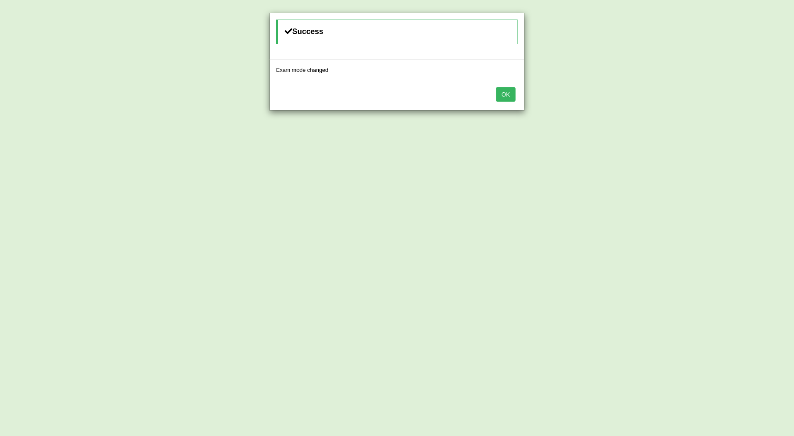
click at [502, 93] on button "OK" at bounding box center [506, 94] width 20 height 14
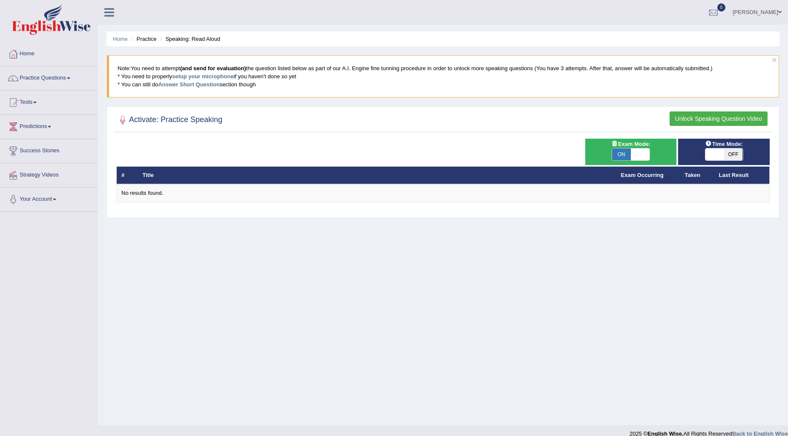
click at [728, 151] on span "OFF" at bounding box center [733, 155] width 19 height 12
checkbox input "true"
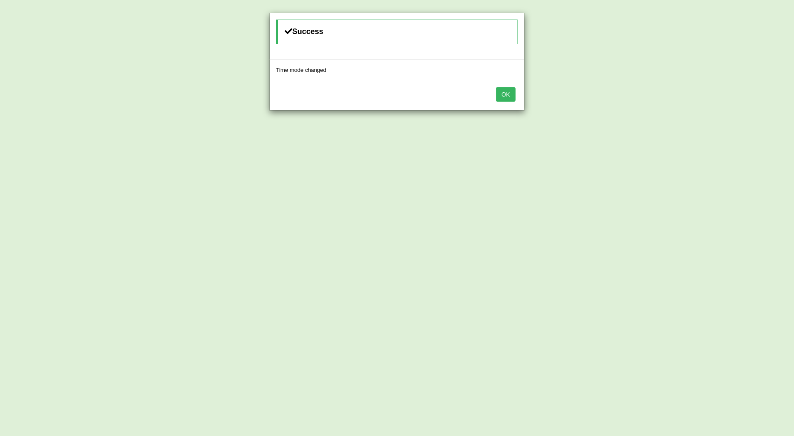
click at [507, 95] on button "OK" at bounding box center [506, 94] width 20 height 14
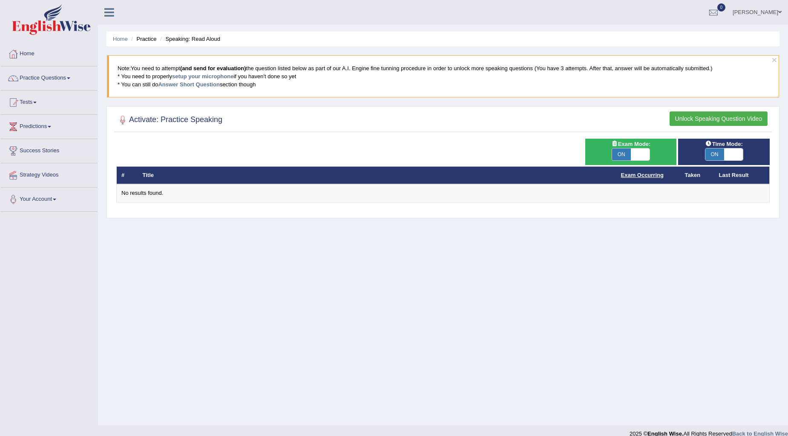
click at [646, 177] on link "Exam Occurring" at bounding box center [642, 175] width 43 height 6
click at [688, 169] on th "Taken" at bounding box center [697, 175] width 34 height 18
click at [689, 175] on th "Taken" at bounding box center [697, 175] width 34 height 18
click at [703, 120] on button "Unlock Speaking Question Video" at bounding box center [718, 119] width 98 height 14
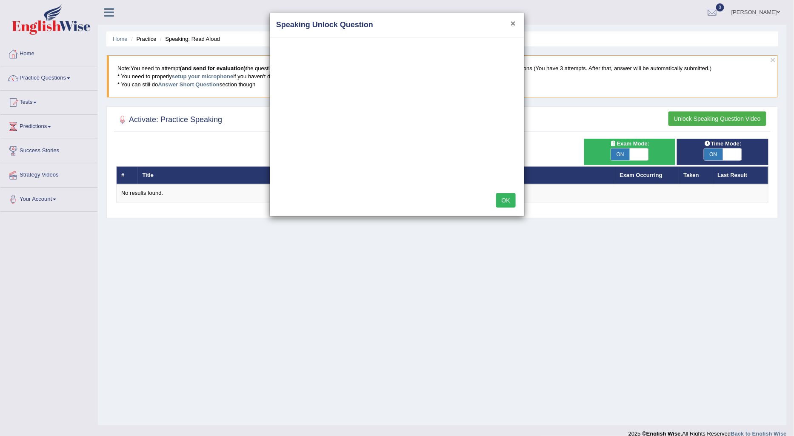
click at [516, 20] on button "×" at bounding box center [513, 23] width 5 height 9
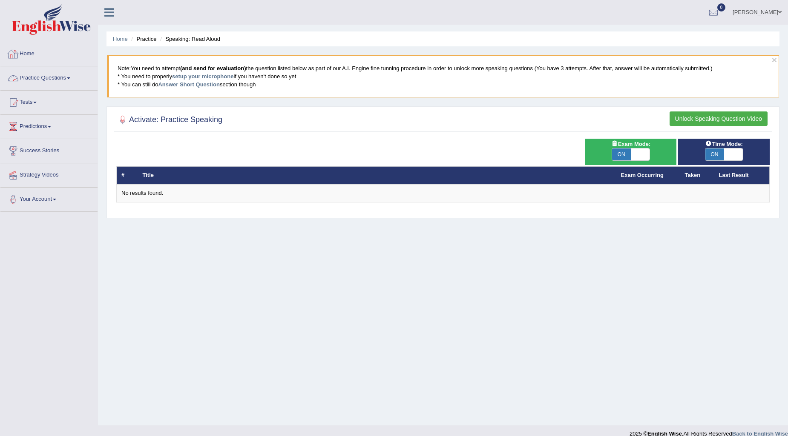
click at [43, 77] on link "Practice Questions" at bounding box center [48, 76] width 97 height 21
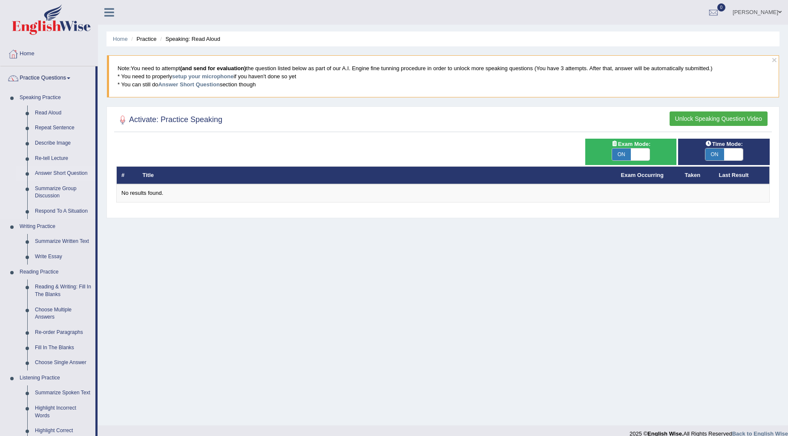
click at [60, 172] on link "Answer Short Question" at bounding box center [63, 173] width 64 height 15
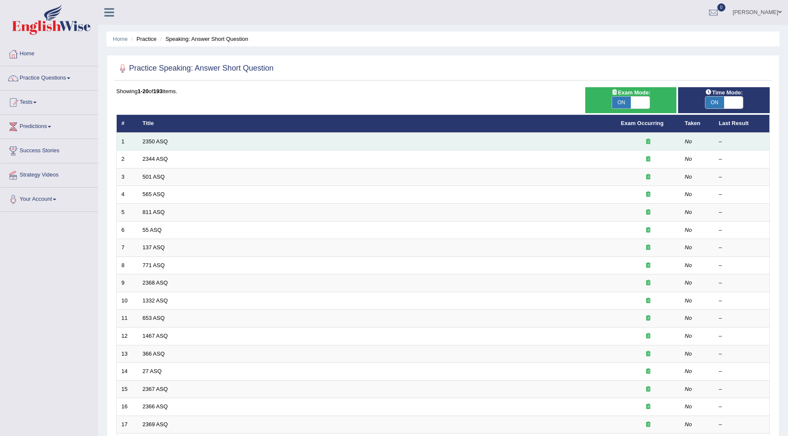
click at [142, 138] on td "2350 ASQ" at bounding box center [377, 142] width 478 height 18
click at [160, 138] on link "2350 ASQ" at bounding box center [155, 141] width 25 height 6
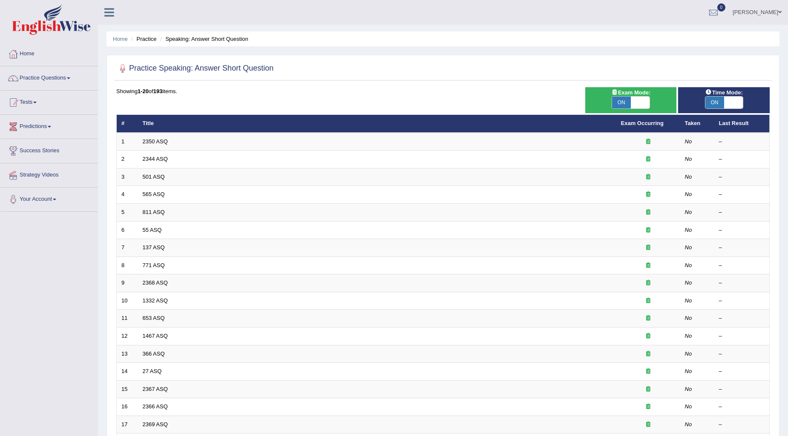
click at [70, 79] on span at bounding box center [68, 78] width 3 height 2
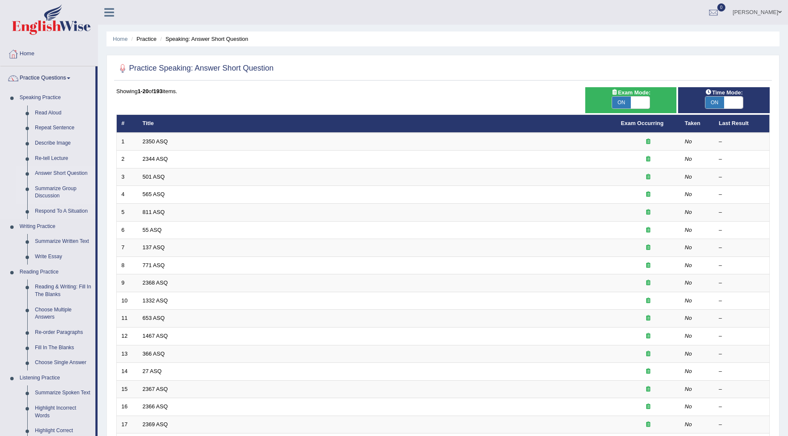
click at [56, 192] on link "Summarize Group Discussion" at bounding box center [63, 192] width 64 height 23
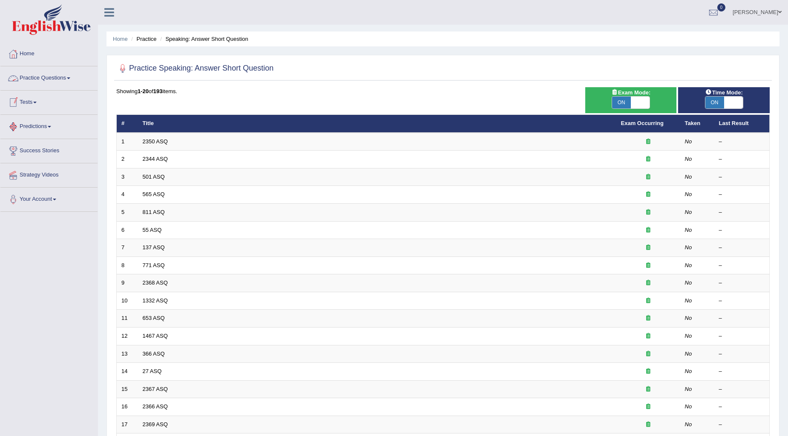
click at [57, 76] on link "Practice Questions" at bounding box center [48, 76] width 97 height 21
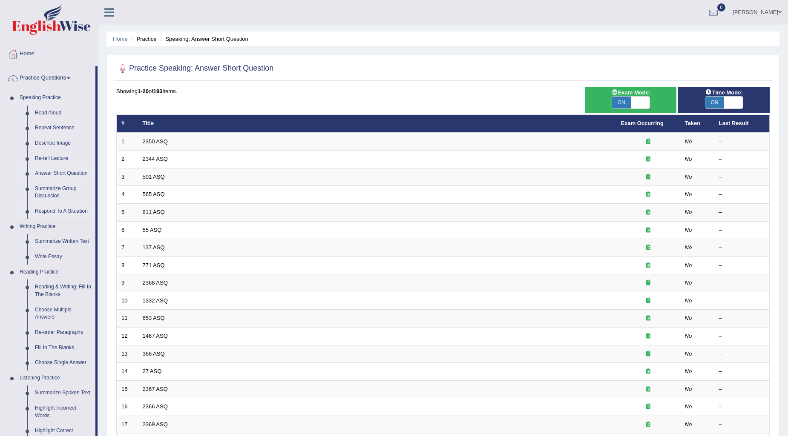
click at [54, 214] on link "Respond To A Situation" at bounding box center [63, 211] width 64 height 15
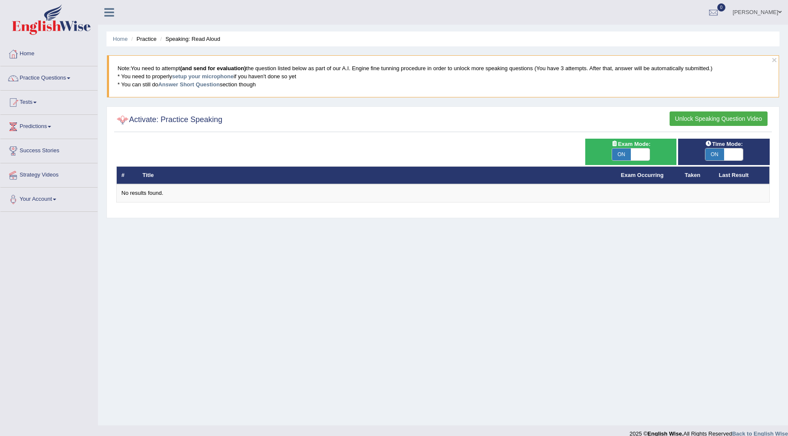
click at [122, 122] on div at bounding box center [122, 120] width 13 height 13
click at [151, 121] on h2 "Activate: Practice Speaking" at bounding box center [169, 120] width 106 height 13
click at [46, 77] on link "Practice Questions" at bounding box center [48, 76] width 97 height 21
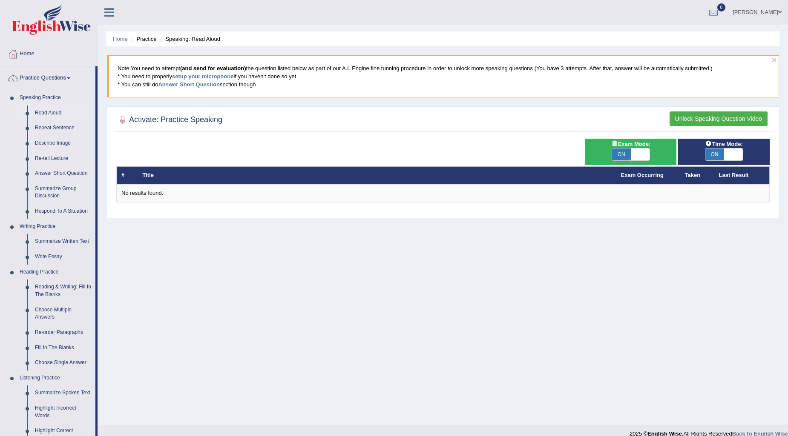
click at [46, 111] on link "Read Aloud" at bounding box center [63, 113] width 64 height 15
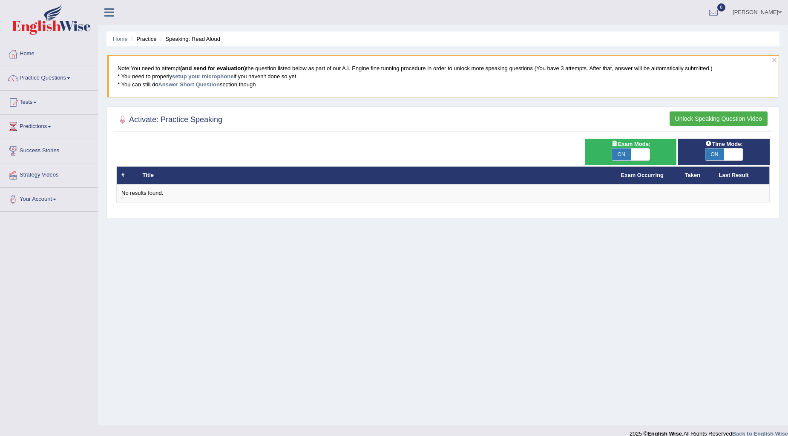
click at [626, 154] on span "ON" at bounding box center [621, 155] width 19 height 12
checkbox input "false"
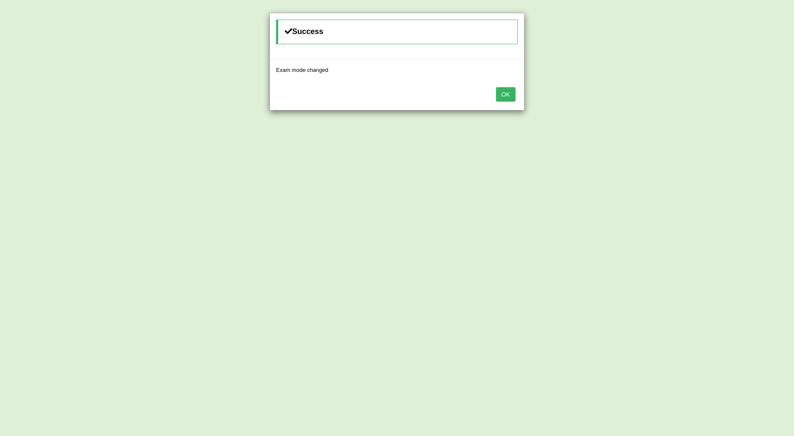
click at [506, 90] on button "OK" at bounding box center [506, 94] width 20 height 14
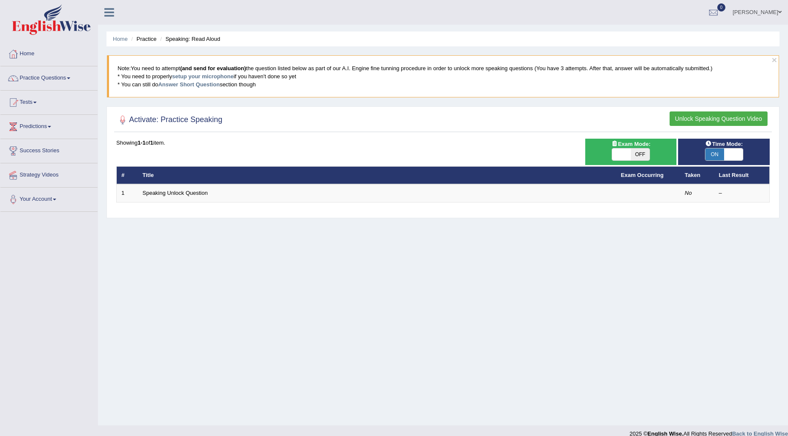
click at [714, 152] on span "ON" at bounding box center [714, 155] width 19 height 12
checkbox input "false"
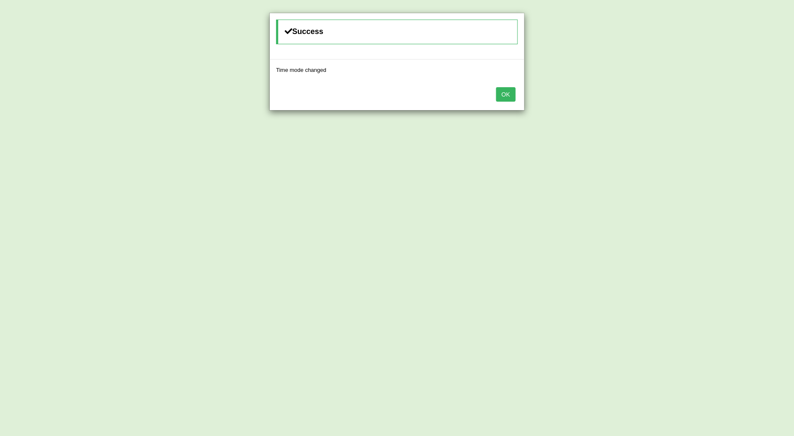
click at [508, 88] on button "OK" at bounding box center [506, 94] width 20 height 14
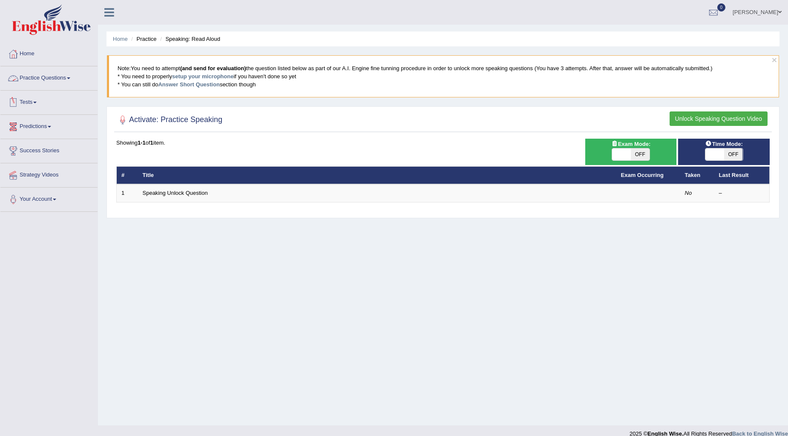
click at [69, 77] on link "Practice Questions" at bounding box center [48, 76] width 97 height 21
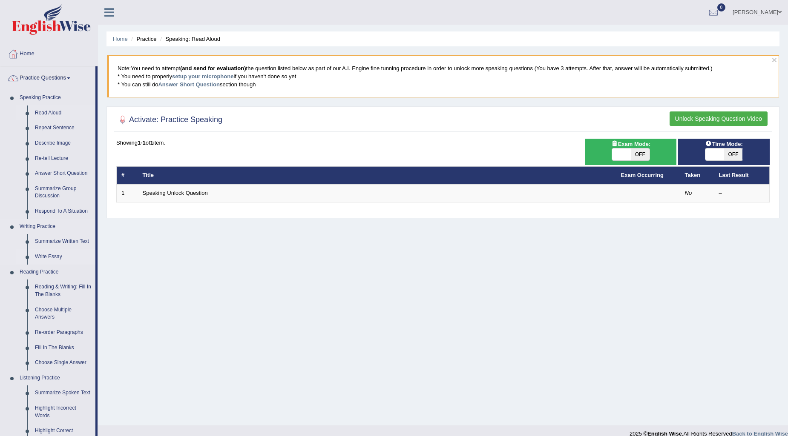
click at [42, 257] on link "Write Essay" at bounding box center [63, 257] width 64 height 15
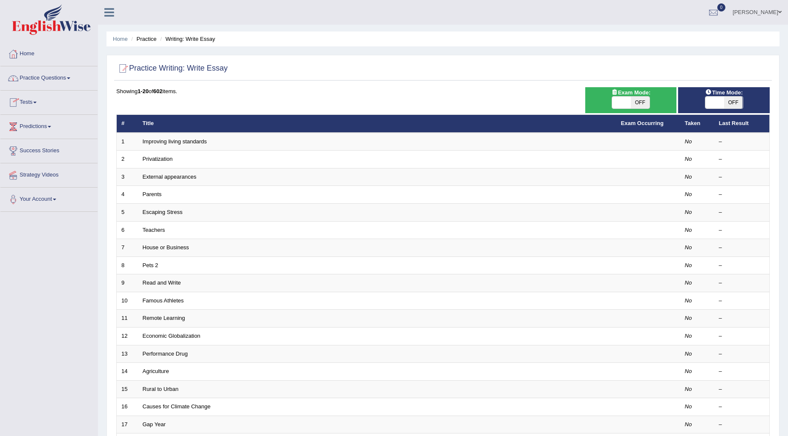
click at [61, 77] on link "Practice Questions" at bounding box center [48, 76] width 97 height 21
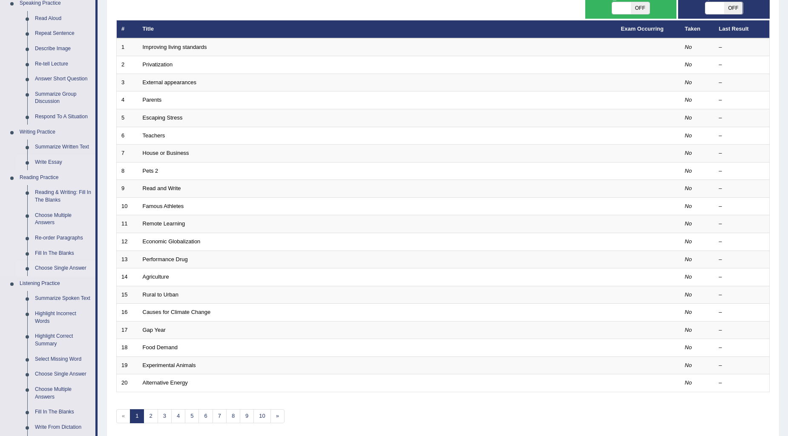
scroll to position [142, 0]
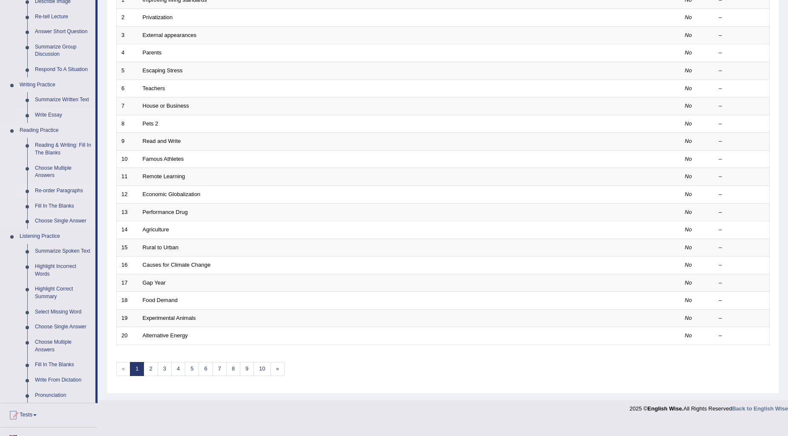
click at [60, 188] on link "Re-order Paragraphs" at bounding box center [63, 191] width 64 height 15
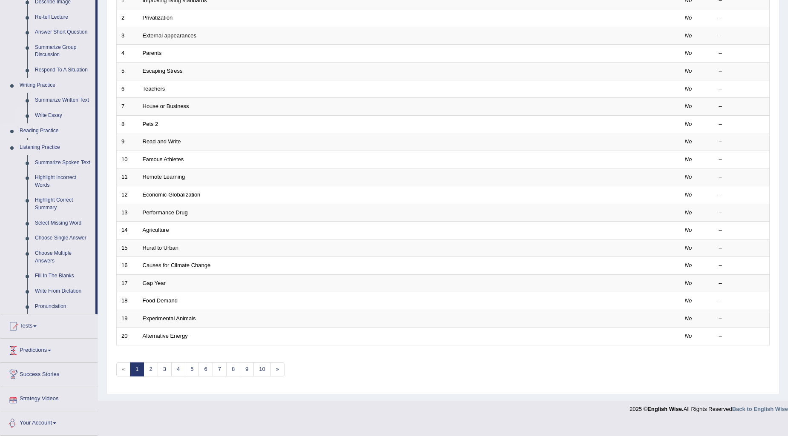
scroll to position [140, 0]
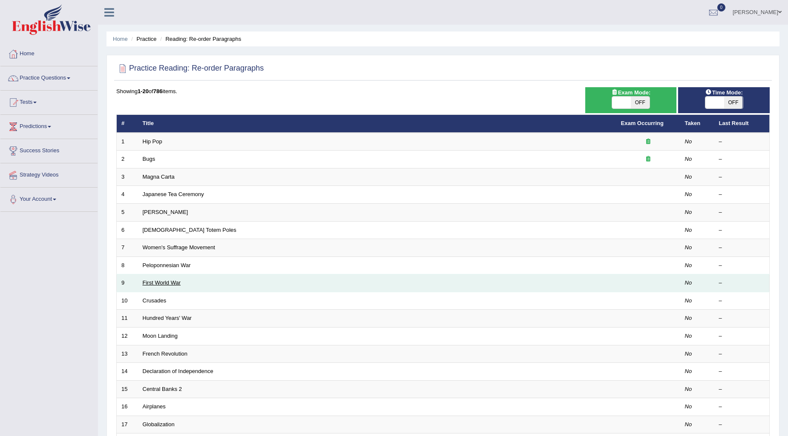
click at [172, 282] on link "First World War" at bounding box center [162, 283] width 38 height 6
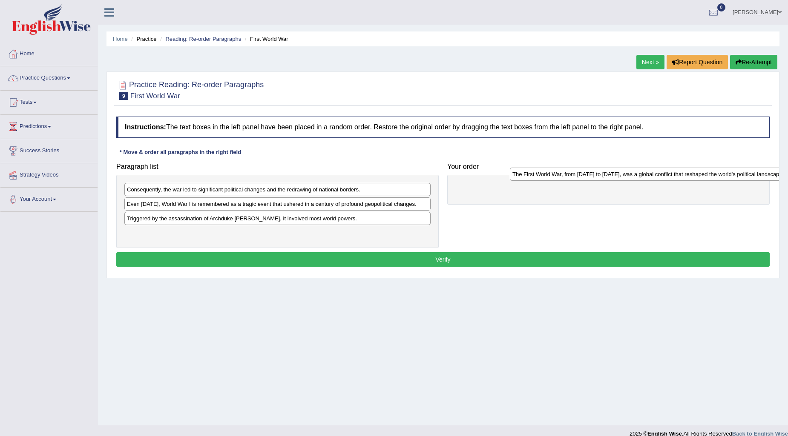
drag, startPoint x: 143, startPoint y: 236, endPoint x: 527, endPoint y: 177, distance: 388.2
click at [527, 177] on div "The First World War, from [DATE] to [DATE], was a global conflict that reshaped…" at bounding box center [663, 174] width 306 height 13
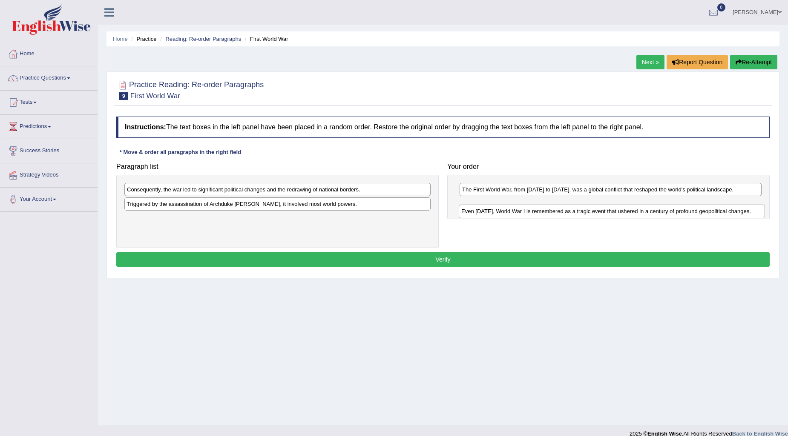
drag, startPoint x: 202, startPoint y: 202, endPoint x: 537, endPoint y: 209, distance: 335.2
click at [537, 209] on div "Even [DATE], World War I is remembered as a tragic event that ushered in a cent…" at bounding box center [612, 211] width 306 height 13
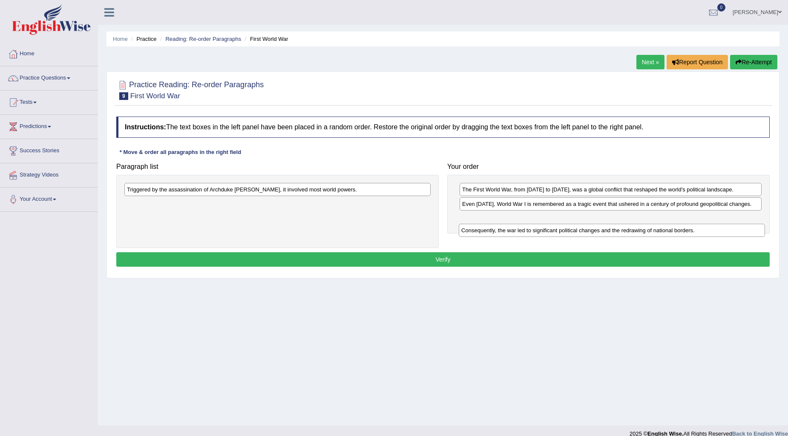
drag, startPoint x: 190, startPoint y: 189, endPoint x: 524, endPoint y: 230, distance: 336.7
click at [524, 230] on div "Consequently, the war led to significant political changes and the redrawing of…" at bounding box center [612, 230] width 306 height 13
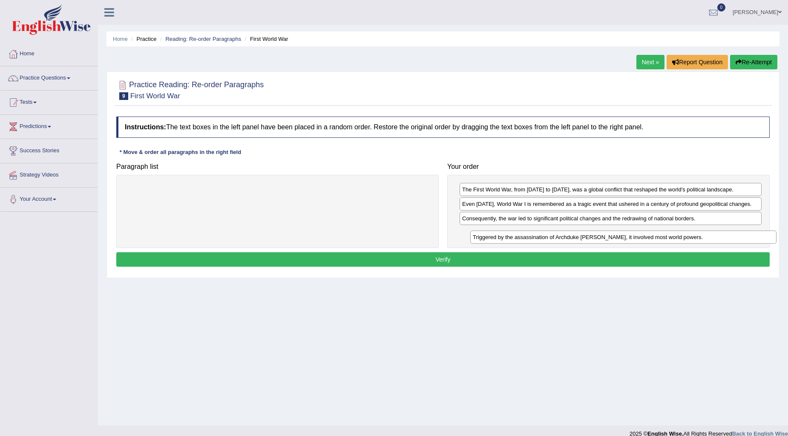
drag, startPoint x: 232, startPoint y: 193, endPoint x: 578, endPoint y: 241, distance: 349.0
click at [578, 241] on div "Triggered by the assassination of Archduke Franz Ferdinand, it involved most wo…" at bounding box center [623, 237] width 306 height 13
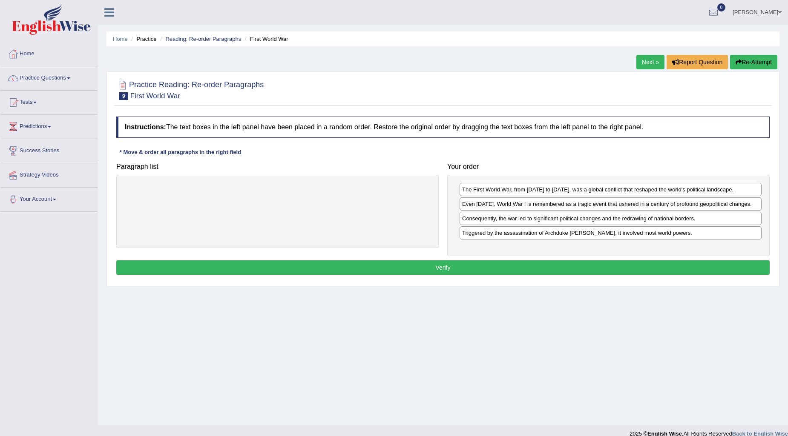
click at [437, 266] on button "Verify" at bounding box center [442, 268] width 653 height 14
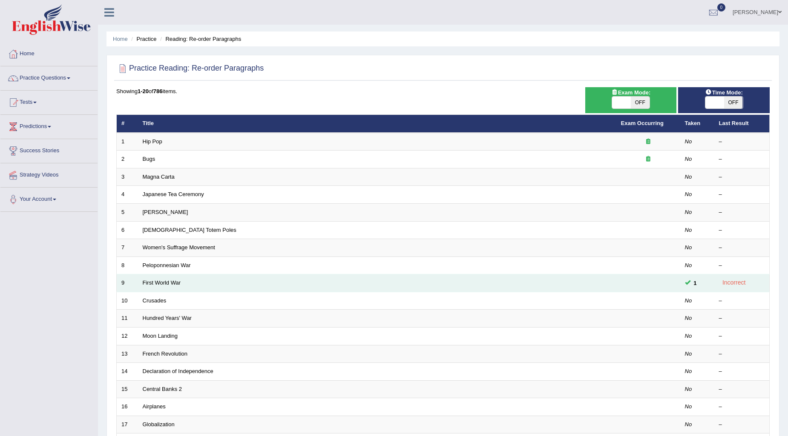
click at [179, 286] on td "First World War" at bounding box center [377, 284] width 478 height 18
click at [175, 281] on link "First World War" at bounding box center [162, 283] width 38 height 6
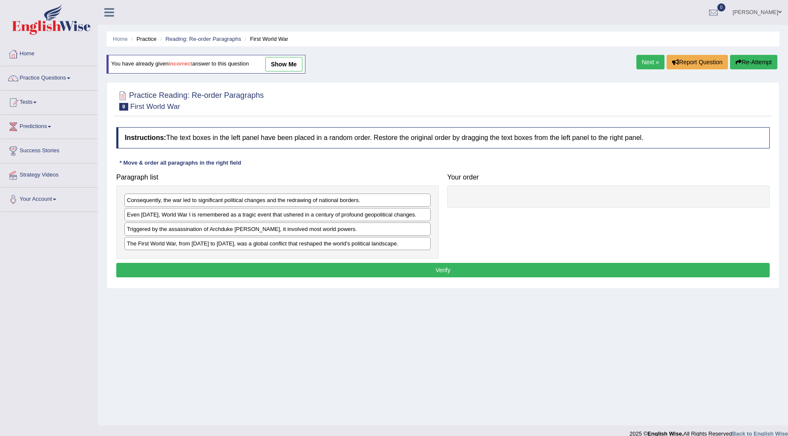
click at [147, 239] on div "The First World War, from [DATE] to [DATE], was a global conflict that reshaped…" at bounding box center [277, 243] width 306 height 13
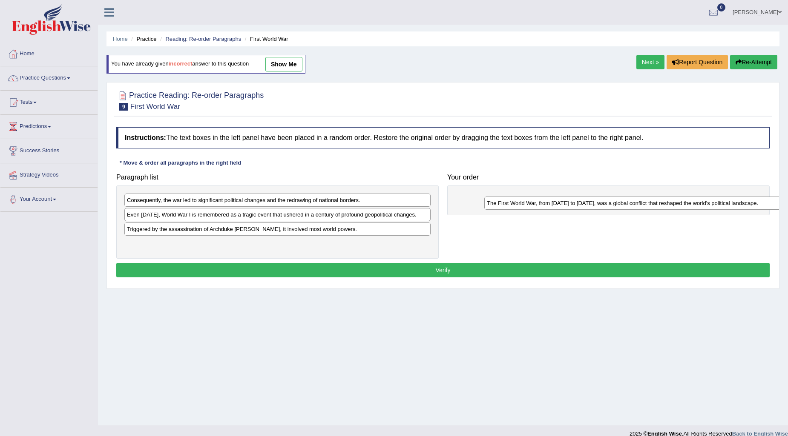
drag, startPoint x: 149, startPoint y: 244, endPoint x: 508, endPoint y: 203, distance: 361.7
click at [508, 203] on div "The First World War, from 1914 to 1918, was a global conflict that reshaped the…" at bounding box center [637, 203] width 306 height 13
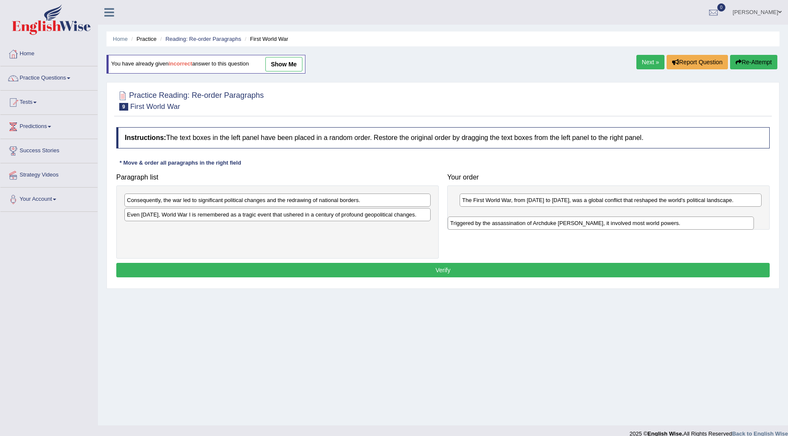
drag, startPoint x: 148, startPoint y: 227, endPoint x: 470, endPoint y: 219, distance: 322.8
click at [470, 220] on div "Triggered by the assassination of Archduke Franz Ferdinand, it involved most wo…" at bounding box center [600, 223] width 306 height 13
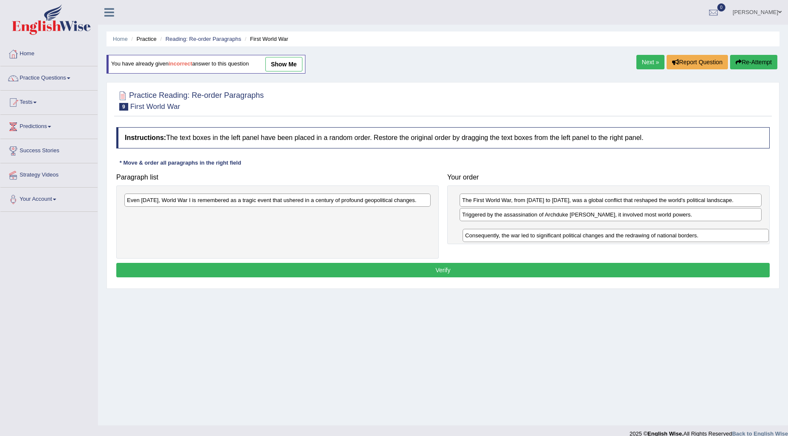
drag, startPoint x: 246, startPoint y: 202, endPoint x: 582, endPoint y: 237, distance: 338.2
click at [582, 237] on div "Consequently, the war led to significant political changes and the redrawing of…" at bounding box center [615, 235] width 306 height 13
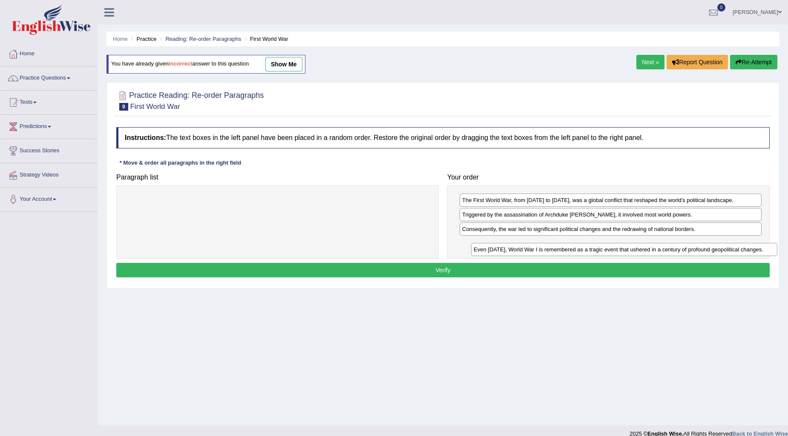
drag, startPoint x: 205, startPoint y: 199, endPoint x: 552, endPoint y: 250, distance: 350.2
click at [552, 250] on div "Even today, World War I is remembered as a tragic event that ushered in a centu…" at bounding box center [624, 249] width 306 height 13
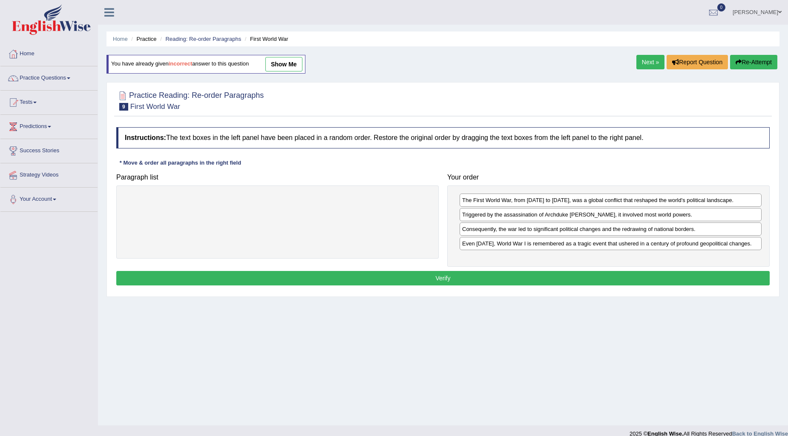
click at [456, 275] on button "Verify" at bounding box center [442, 278] width 653 height 14
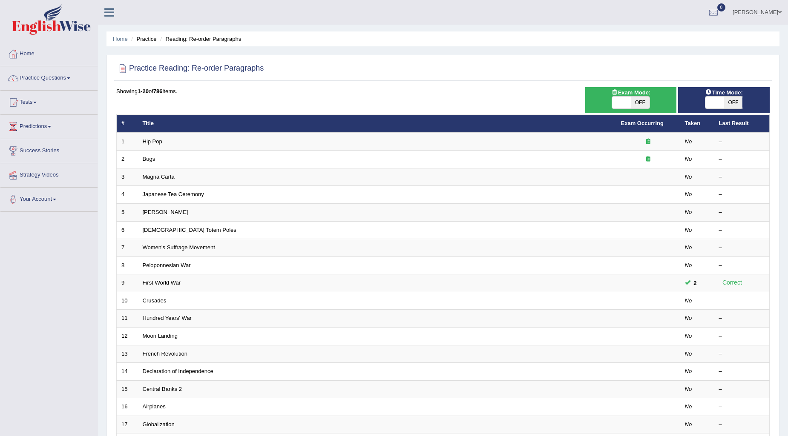
click at [65, 76] on link "Practice Questions" at bounding box center [48, 76] width 97 height 21
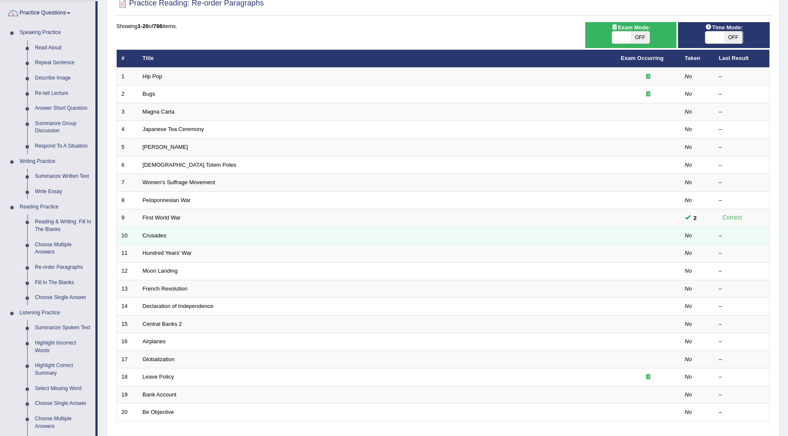
scroll to position [47, 0]
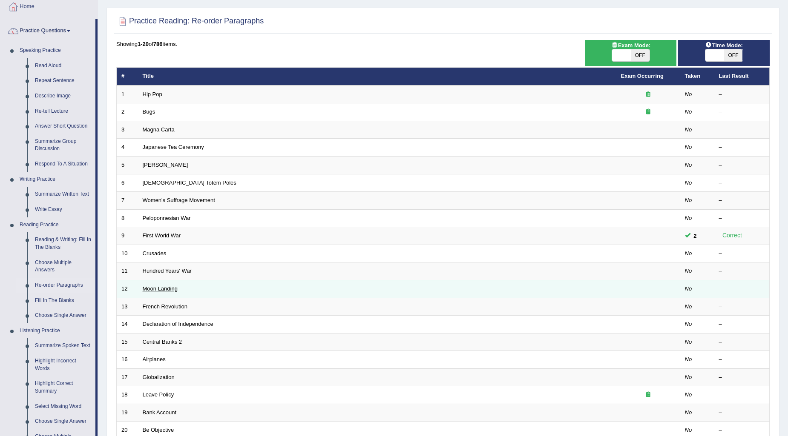
click at [169, 286] on link "Moon Landing" at bounding box center [160, 289] width 35 height 6
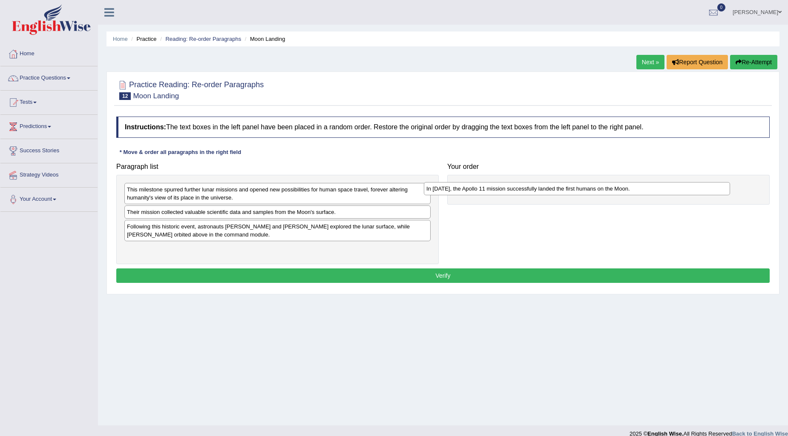
drag, startPoint x: 158, startPoint y: 229, endPoint x: 457, endPoint y: 191, distance: 301.8
click at [457, 191] on div "In 1969, the Apollo 11 mission successfully landed the first humans on the Moon." at bounding box center [577, 188] width 306 height 13
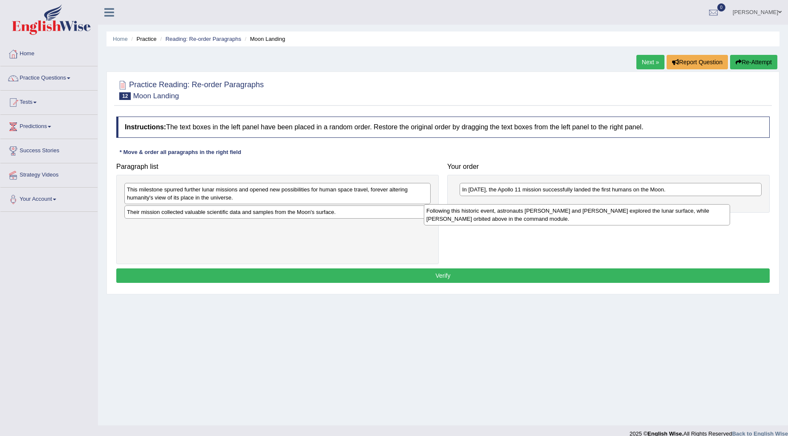
drag, startPoint x: 175, startPoint y: 236, endPoint x: 475, endPoint y: 220, distance: 299.8
click at [475, 220] on div "Following this historic event, astronauts Neil Armstrong and Buzz Aldrin explor…" at bounding box center [577, 214] width 306 height 21
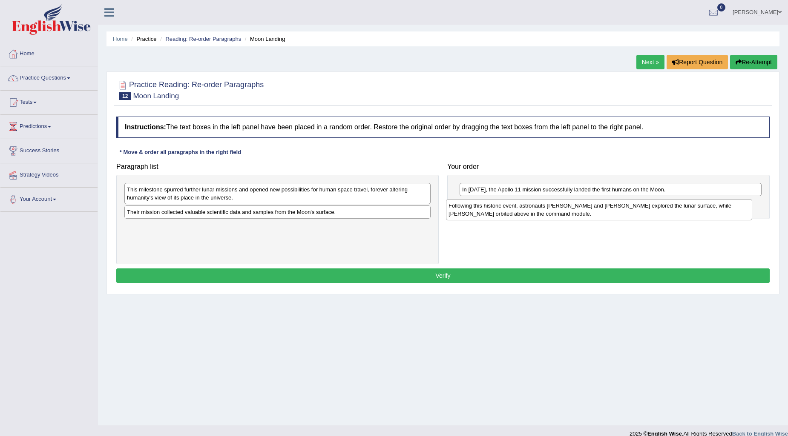
drag, startPoint x: 171, startPoint y: 233, endPoint x: 492, endPoint y: 212, distance: 322.2
click at [492, 212] on div "Following this historic event, astronauts Neil Armstrong and Buzz Aldrin explor…" at bounding box center [599, 209] width 306 height 21
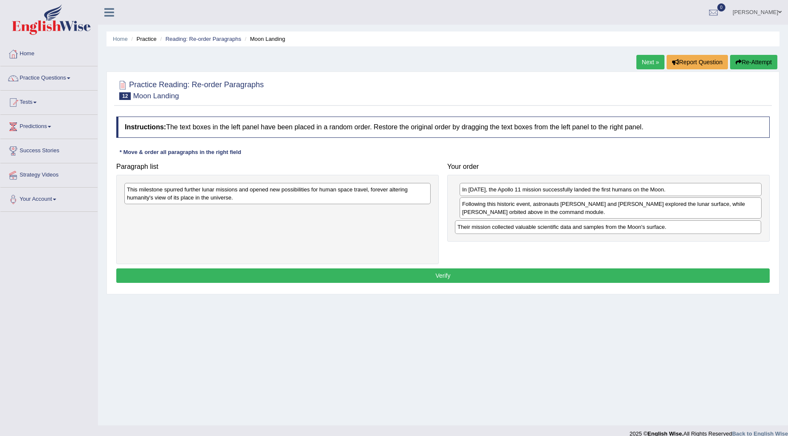
drag, startPoint x: 245, startPoint y: 217, endPoint x: 576, endPoint y: 232, distance: 330.7
click at [576, 232] on div "Their mission collected valuable scientific data and samples from the Moon's su…" at bounding box center [608, 227] width 306 height 13
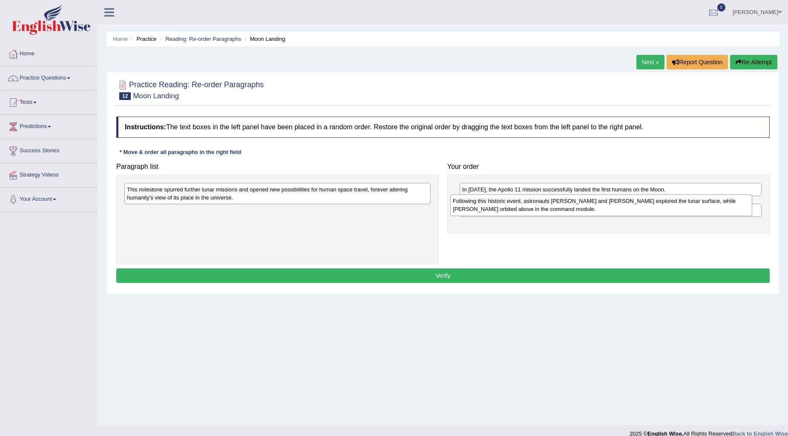
drag, startPoint x: 484, startPoint y: 209, endPoint x: 474, endPoint y: 206, distance: 9.7
click at [474, 206] on div "Following this historic event, astronauts Neil Armstrong and Buzz Aldrin explor…" at bounding box center [601, 205] width 302 height 21
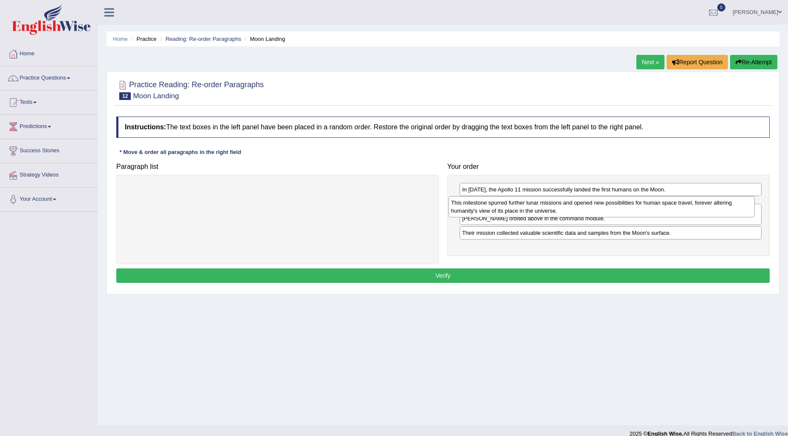
drag, startPoint x: 218, startPoint y: 197, endPoint x: 542, endPoint y: 210, distance: 324.3
click at [542, 210] on div "This milestone spurred further lunar missions and opened new possibilities for …" at bounding box center [601, 206] width 306 height 21
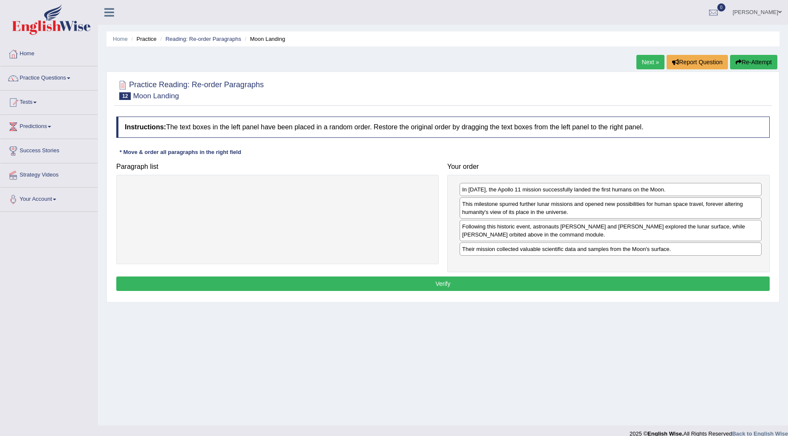
click at [509, 280] on button "Verify" at bounding box center [442, 284] width 653 height 14
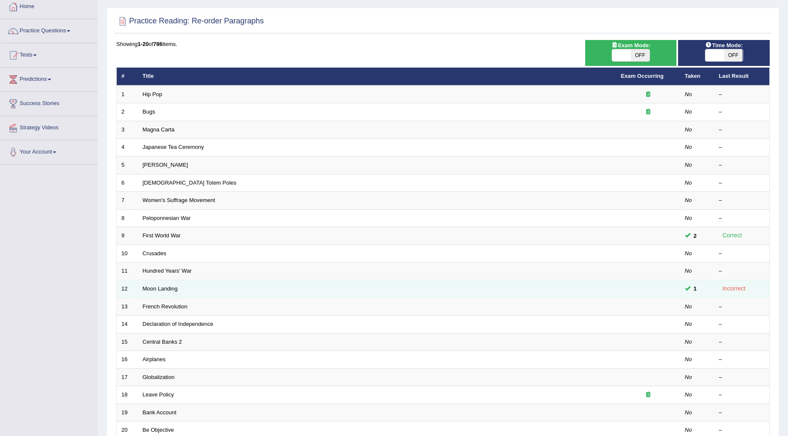
click at [151, 284] on td "Moon Landing" at bounding box center [377, 289] width 478 height 18
click at [158, 290] on link "Moon Landing" at bounding box center [160, 289] width 35 height 6
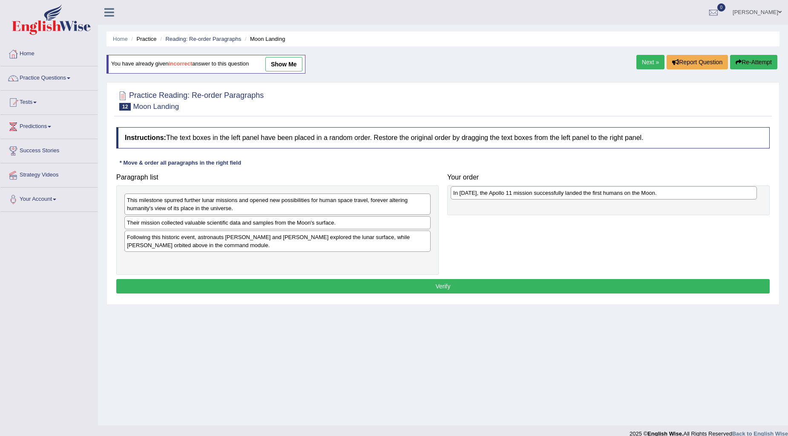
drag, startPoint x: 162, startPoint y: 239, endPoint x: 488, endPoint y: 195, distance: 329.2
click at [488, 195] on div "In [DATE], the Apollo 11 mission successfully landed the first humans on the Mo…" at bounding box center [603, 192] width 306 height 13
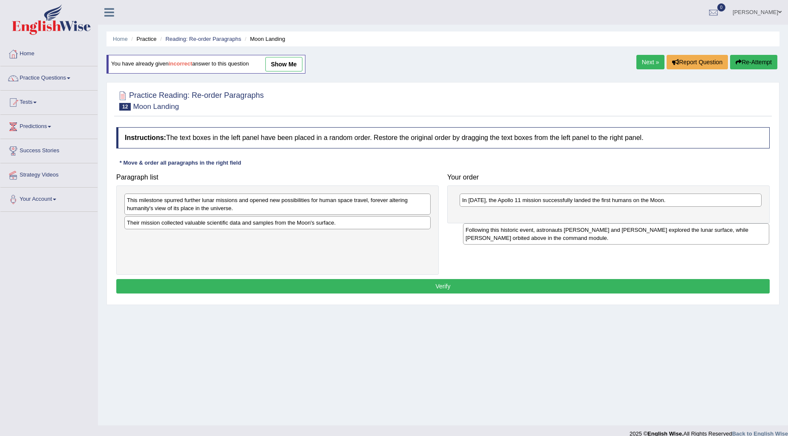
drag, startPoint x: 180, startPoint y: 244, endPoint x: 510, endPoint y: 224, distance: 330.6
click at [510, 225] on div "Following this historic event, astronauts [PERSON_NAME] and [PERSON_NAME] explo…" at bounding box center [616, 234] width 306 height 21
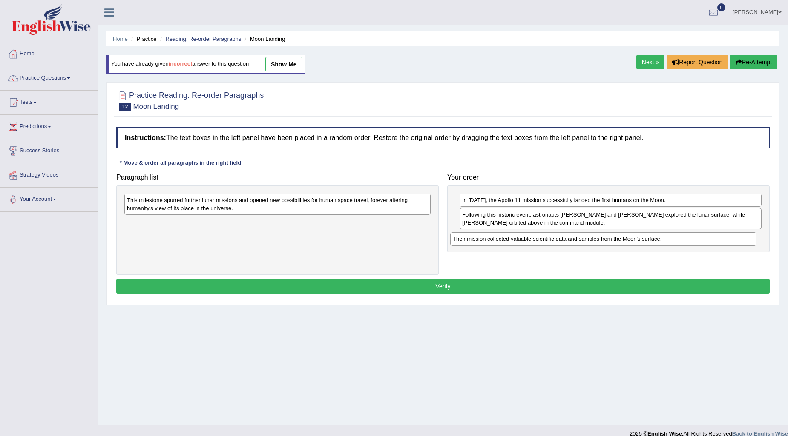
drag, startPoint x: 194, startPoint y: 224, endPoint x: 519, endPoint y: 240, distance: 326.1
click at [519, 240] on div "Their mission collected valuable scientific data and samples from the Moon's su…" at bounding box center [603, 238] width 306 height 13
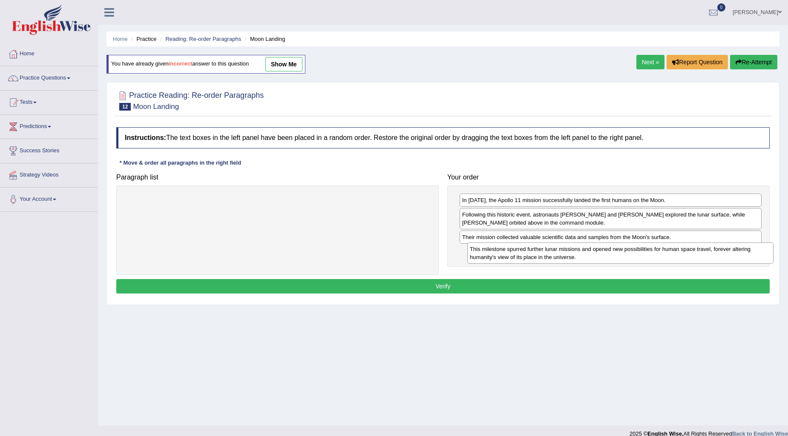
drag, startPoint x: 226, startPoint y: 201, endPoint x: 568, endPoint y: 250, distance: 346.2
click at [568, 250] on div "This milestone spurred further lunar missions and opened new possibilities for …" at bounding box center [620, 253] width 306 height 21
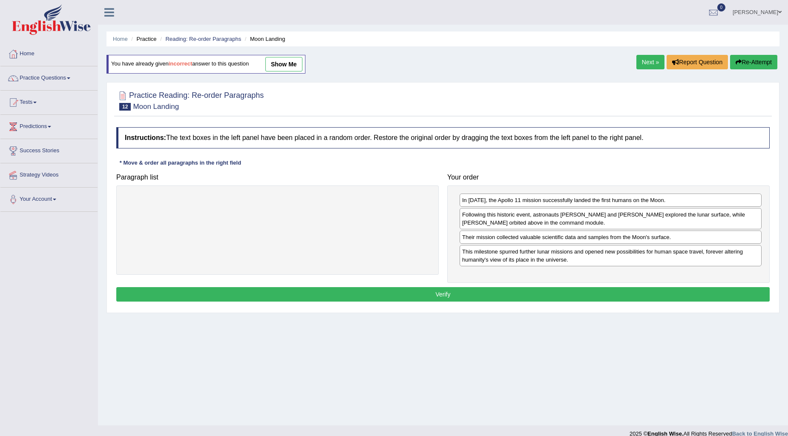
click at [435, 290] on button "Verify" at bounding box center [442, 294] width 653 height 14
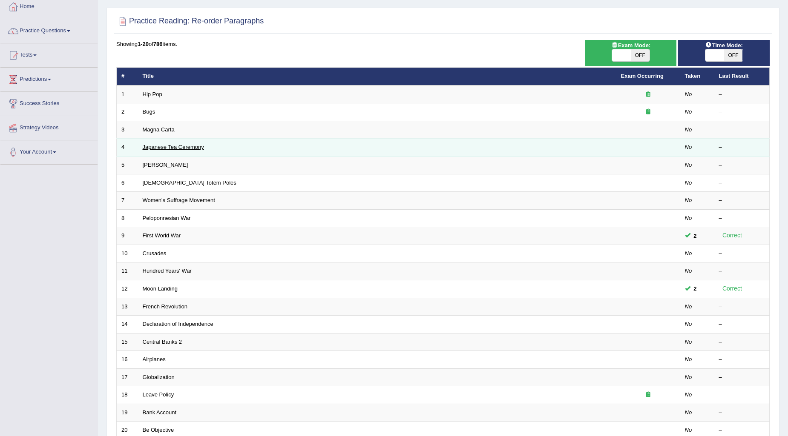
click at [181, 147] on link "Japanese Tea Ceremony" at bounding box center [173, 147] width 61 height 6
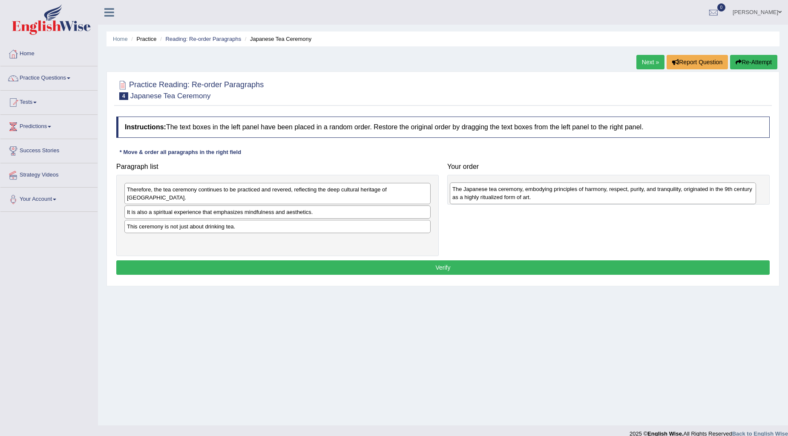
drag, startPoint x: 183, startPoint y: 205, endPoint x: 508, endPoint y: 190, distance: 325.6
click at [508, 190] on div "The Japanese tea ceremony, embodying principles of harmony, respect, purity, an…" at bounding box center [603, 193] width 306 height 21
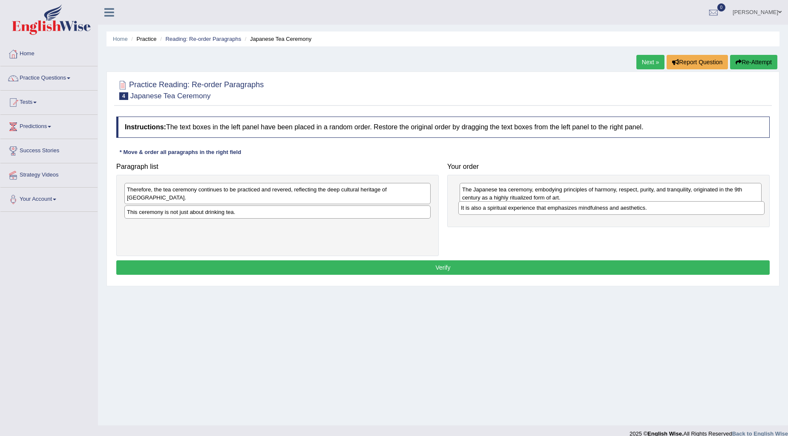
drag, startPoint x: 147, startPoint y: 205, endPoint x: 481, endPoint y: 209, distance: 333.8
click at [481, 209] on div "It is also a spiritual experience that emphasizes mindfulness and aesthetics." at bounding box center [611, 207] width 306 height 13
drag, startPoint x: 205, startPoint y: 206, endPoint x: 533, endPoint y: 233, distance: 328.9
click at [533, 233] on div "This ceremony is not just about drinking tea." at bounding box center [605, 230] width 306 height 13
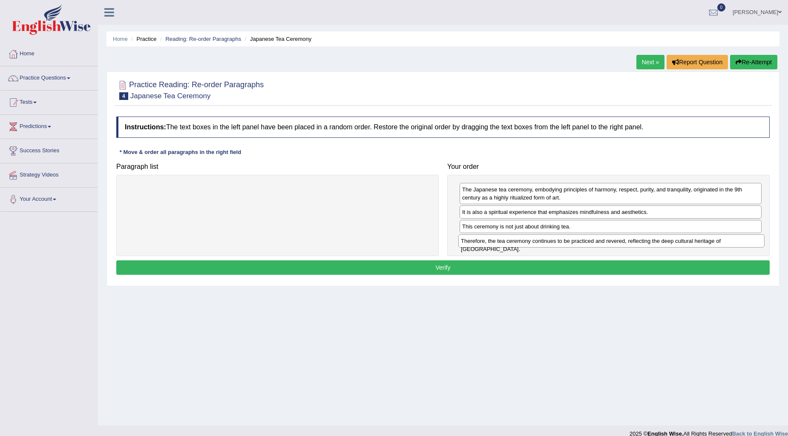
drag, startPoint x: 264, startPoint y: 188, endPoint x: 598, endPoint y: 238, distance: 337.5
click at [598, 238] on div "Therefore, the tea ceremony continues to be practiced and revered, reflecting t…" at bounding box center [611, 241] width 306 height 13
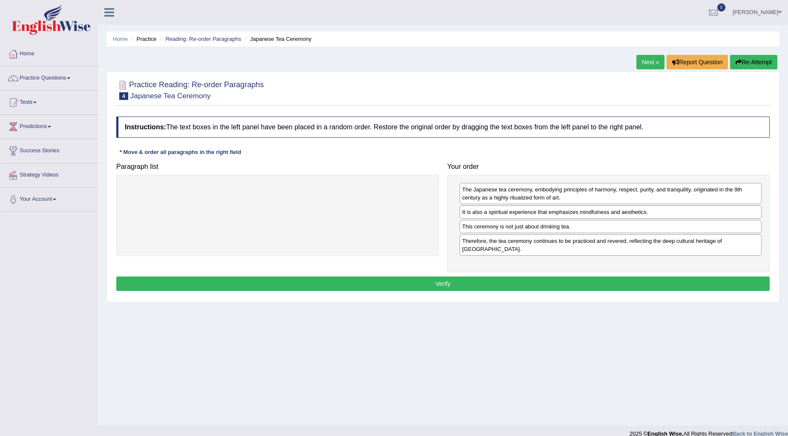
click at [442, 277] on button "Verify" at bounding box center [442, 284] width 653 height 14
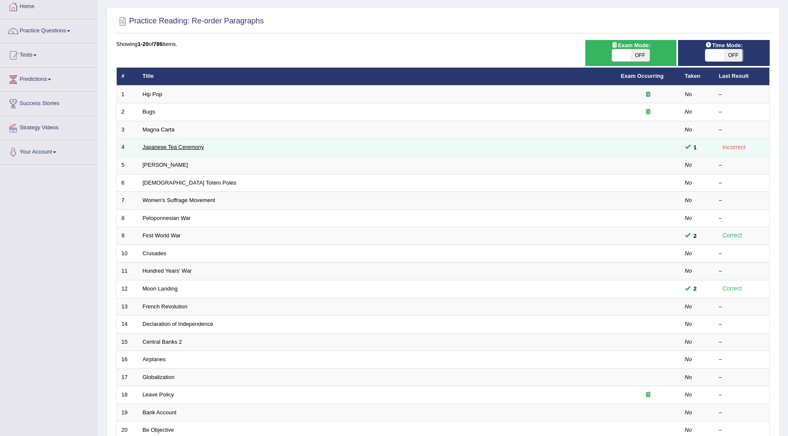
click at [192, 144] on link "Japanese Tea Ceremony" at bounding box center [173, 147] width 61 height 6
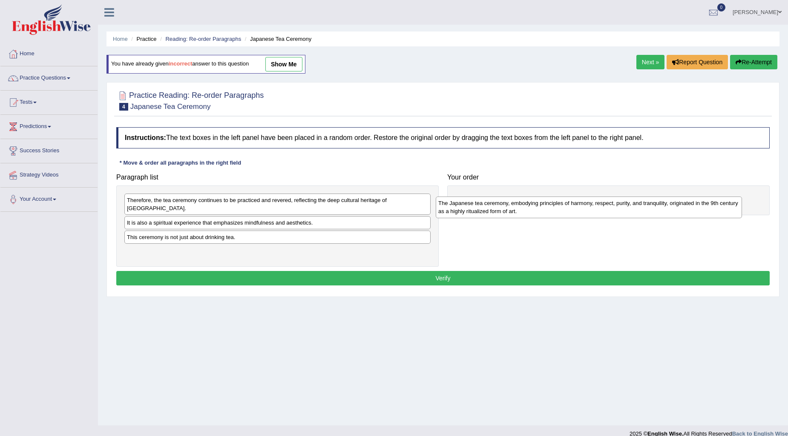
drag, startPoint x: 184, startPoint y: 217, endPoint x: 496, endPoint y: 206, distance: 311.5
click at [496, 206] on div "The Japanese tea ceremony, embodying principles of harmony, respect, purity, an…" at bounding box center [589, 207] width 306 height 21
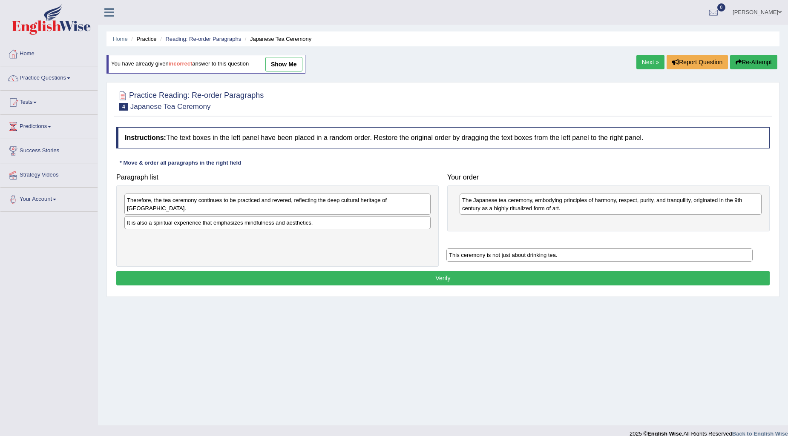
drag, startPoint x: 205, startPoint y: 230, endPoint x: 537, endPoint y: 235, distance: 332.1
click at [537, 249] on div "This ceremony is not just about drinking tea." at bounding box center [599, 255] width 306 height 13
drag, startPoint x: 217, startPoint y: 231, endPoint x: 537, endPoint y: 226, distance: 320.2
click at [537, 226] on div "This ceremony is not just about drinking tea." at bounding box center [598, 224] width 306 height 13
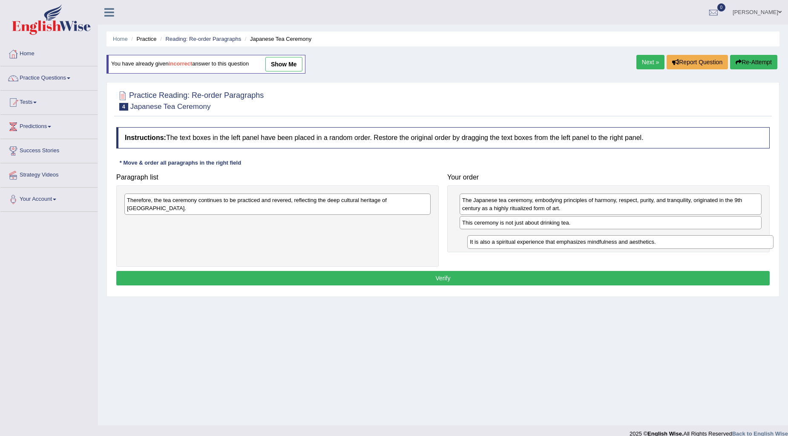
drag, startPoint x: 219, startPoint y: 218, endPoint x: 562, endPoint y: 245, distance: 343.8
click at [562, 245] on div "It is also a spiritual experience that emphasizes mindfulness and aesthetics." at bounding box center [620, 241] width 306 height 13
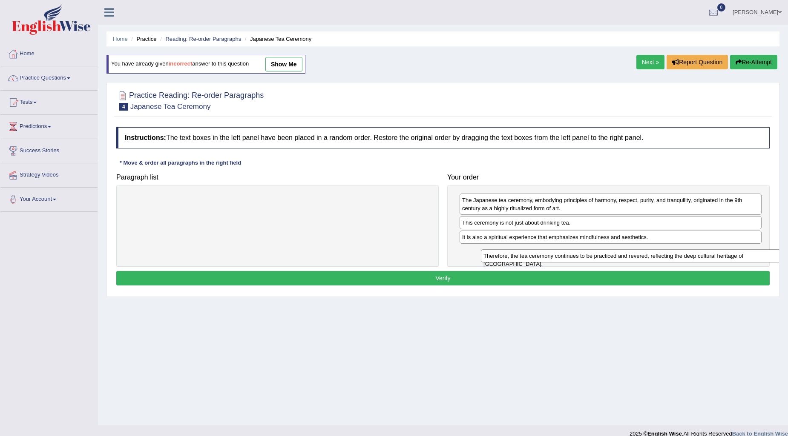
drag, startPoint x: 291, startPoint y: 198, endPoint x: 640, endPoint y: 257, distance: 354.5
click at [640, 257] on div "Therefore, the tea ceremony continues to be practiced and revered, reflecting t…" at bounding box center [634, 256] width 306 height 13
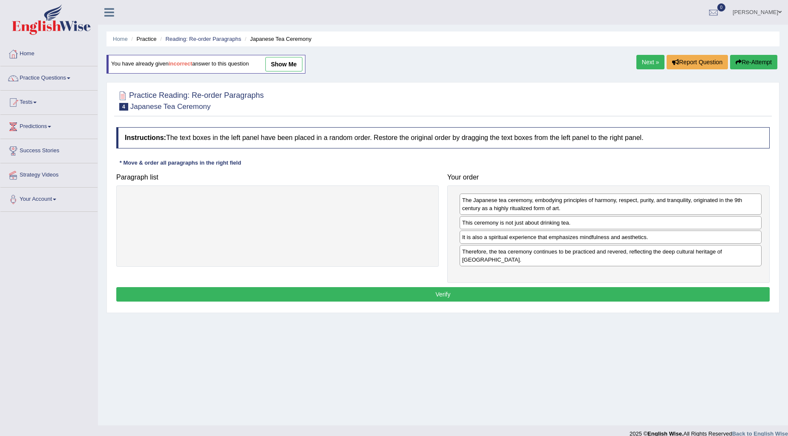
click at [452, 287] on button "Verify" at bounding box center [442, 294] width 653 height 14
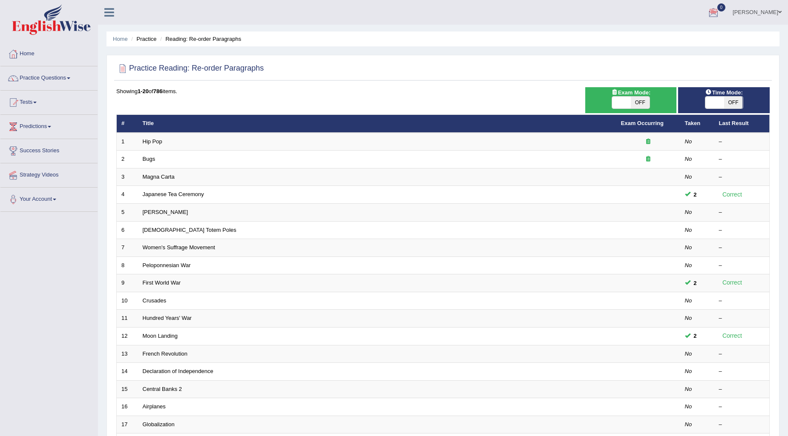
click at [52, 75] on link "Practice Questions" at bounding box center [48, 76] width 97 height 21
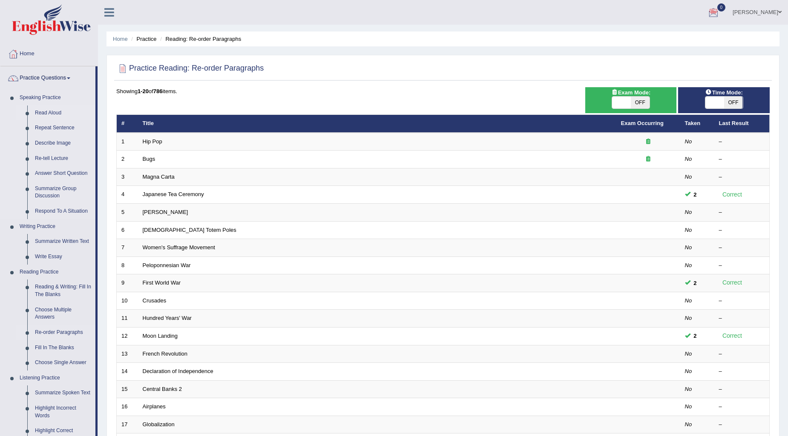
click at [57, 113] on link "Read Aloud" at bounding box center [63, 113] width 64 height 15
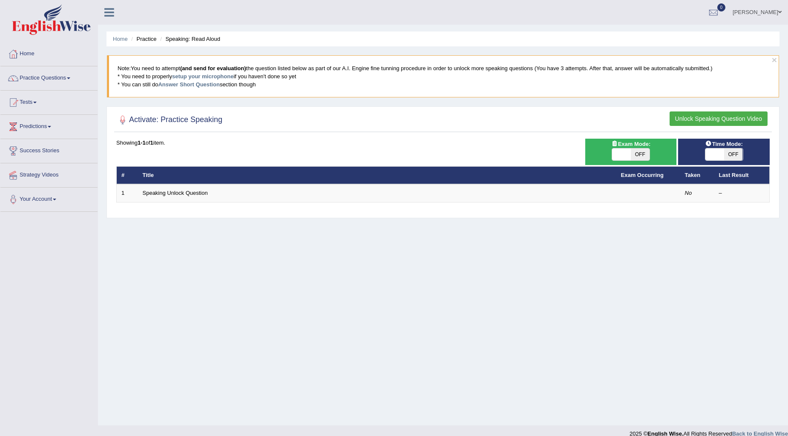
click at [711, 220] on div "Home Practice Speaking: Read Aloud × Note: You need to attempt (and send for ev…" at bounding box center [443, 213] width 690 height 426
click at [44, 196] on link "Your Account" at bounding box center [48, 198] width 97 height 21
